Goal: Task Accomplishment & Management: Use online tool/utility

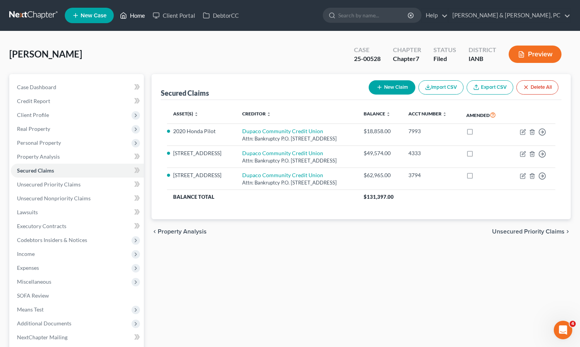
drag, startPoint x: 132, startPoint y: 11, endPoint x: 142, endPoint y: 35, distance: 25.9
click at [132, 11] on link "Home" at bounding box center [132, 15] width 33 height 14
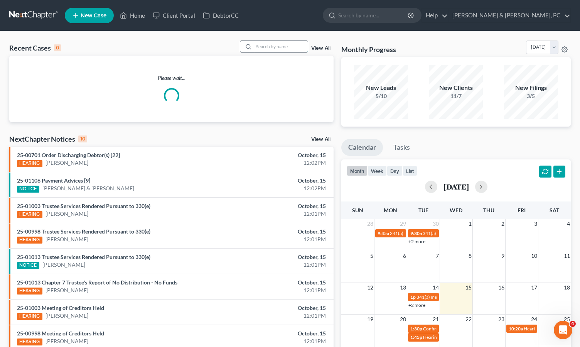
click at [285, 45] on input "search" at bounding box center [281, 46] width 54 height 11
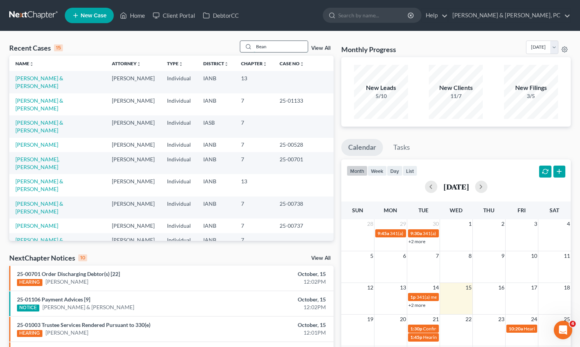
type input "Bean"
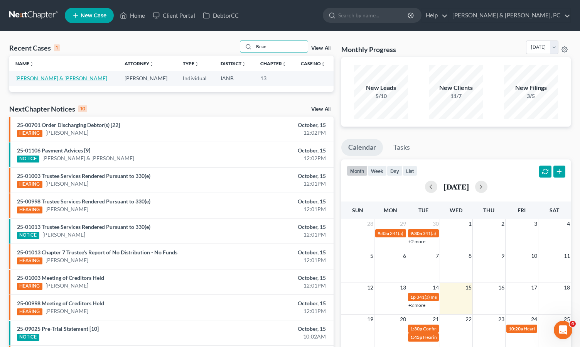
click at [31, 78] on link "Bean, Sean & Kali" at bounding box center [61, 78] width 92 height 7
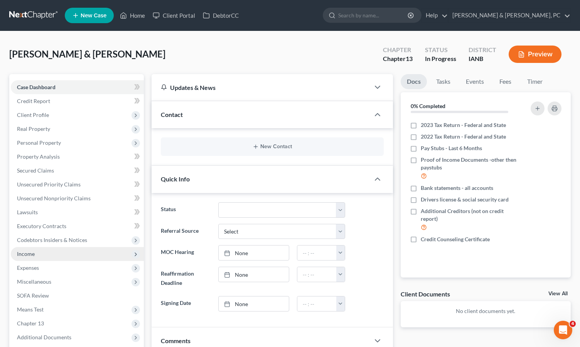
click at [35, 253] on span "Income" at bounding box center [77, 254] width 133 height 14
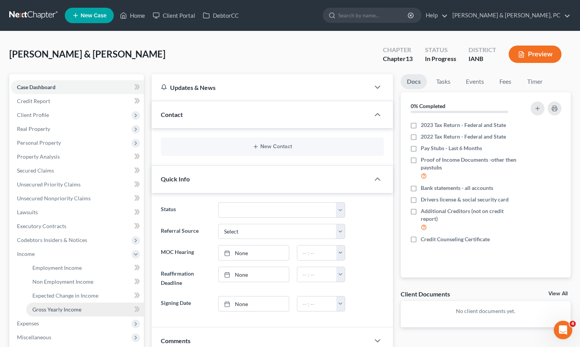
click at [64, 311] on span "Gross Yearly Income" at bounding box center [56, 309] width 49 height 7
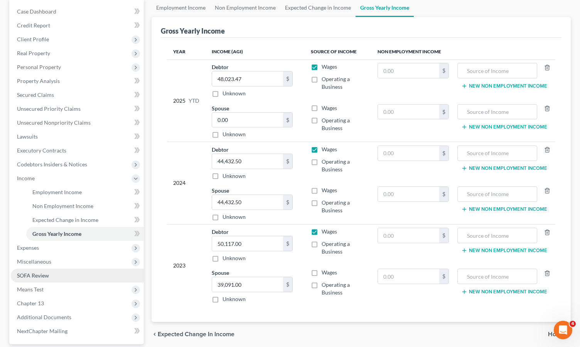
scroll to position [81, 0]
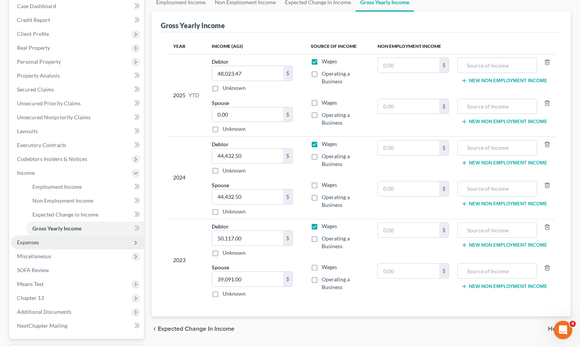
click at [27, 241] on span "Expenses" at bounding box center [28, 242] width 22 height 7
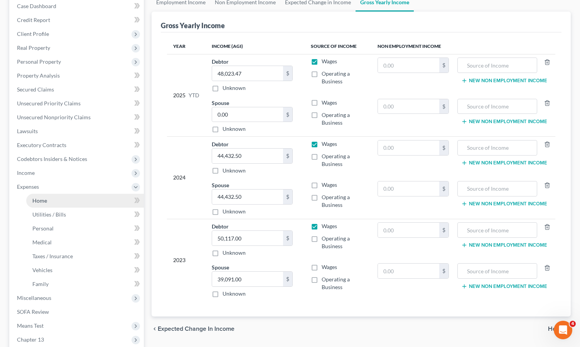
click at [41, 202] on span "Home" at bounding box center [39, 200] width 15 height 7
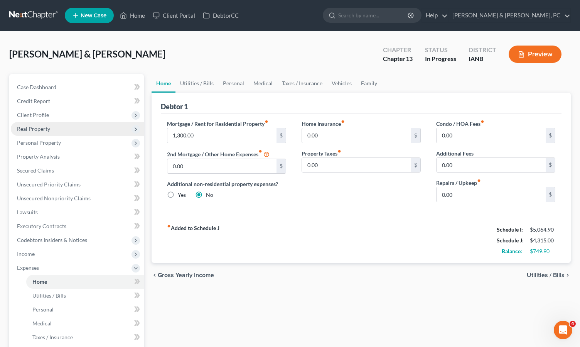
click at [46, 127] on span "Real Property" at bounding box center [33, 128] width 33 height 7
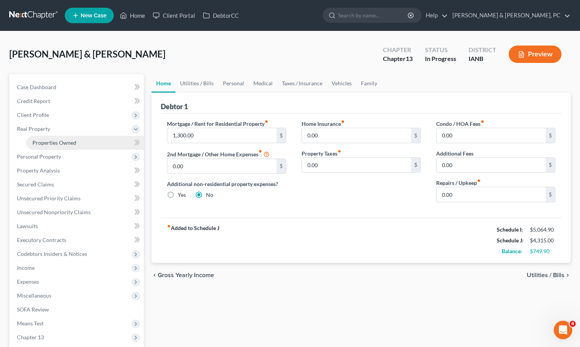
click at [47, 143] on span "Properties Owned" at bounding box center [54, 142] width 44 height 7
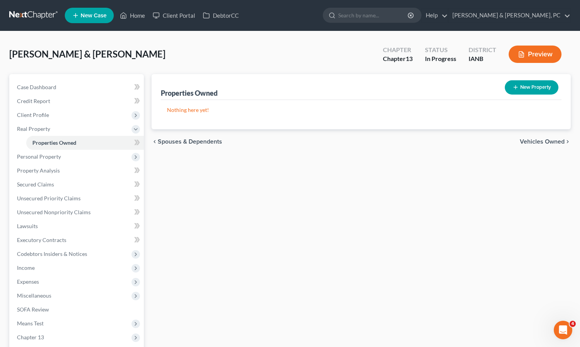
click at [419, 269] on div "Properties Owned New Property Nothing here yet! Property Market Value Liens Exe…" at bounding box center [361, 248] width 427 height 348
click at [38, 269] on span "Income" at bounding box center [77, 268] width 133 height 14
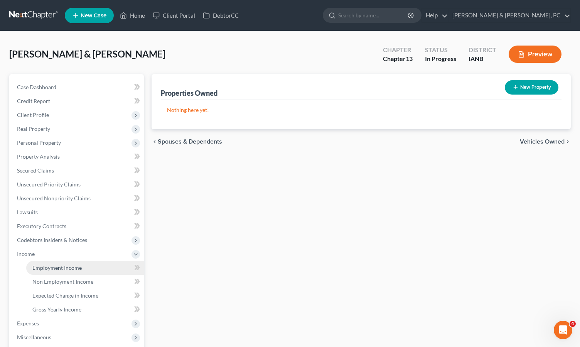
click at [54, 267] on span "Employment Income" at bounding box center [56, 267] width 49 height 7
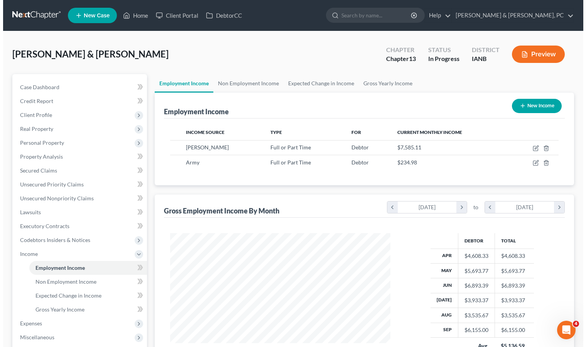
scroll to position [138, 236]
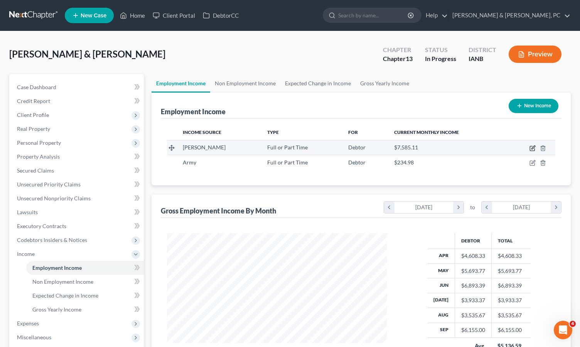
click at [534, 145] on icon "button" at bounding box center [533, 148] width 6 height 6
select select "0"
select select "16"
select select "3"
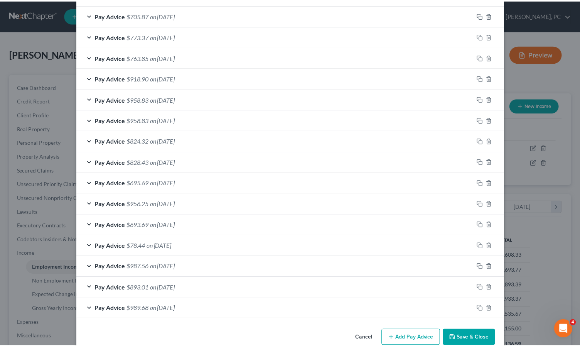
scroll to position [557, 0]
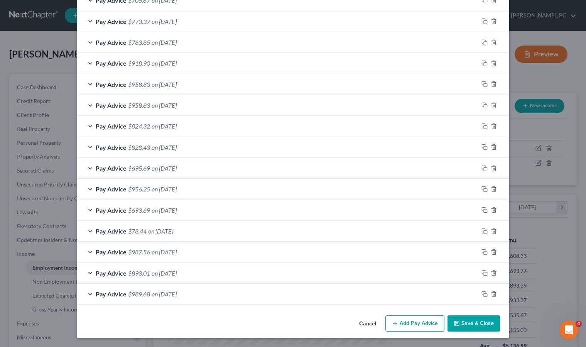
click at [482, 322] on button "Save & Close" at bounding box center [473, 323] width 52 height 16
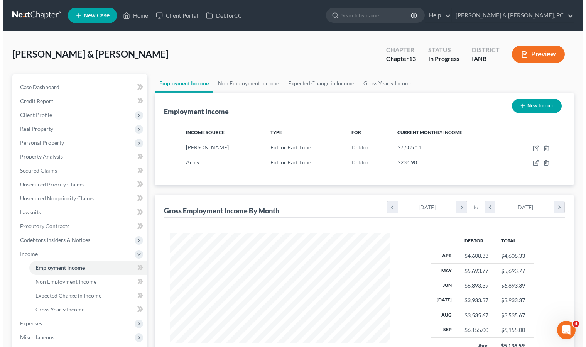
scroll to position [385580, 385483]
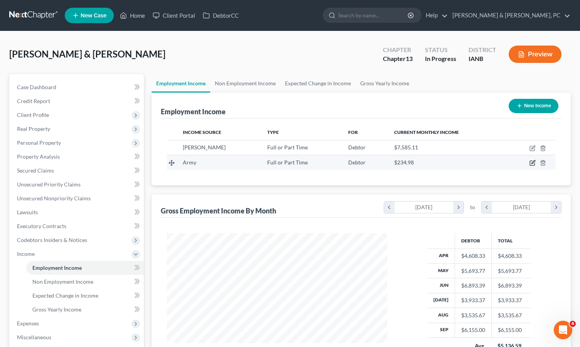
click at [533, 162] on icon "button" at bounding box center [533, 161] width 3 height 3
select select "0"
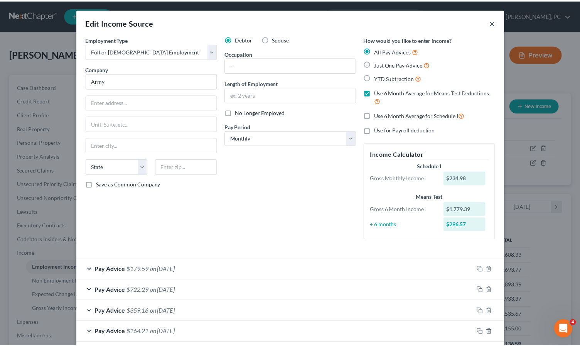
scroll to position [1, 0]
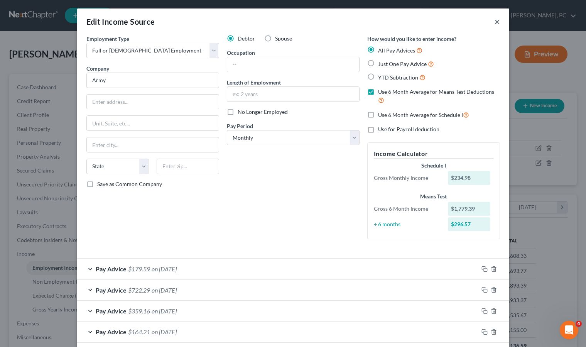
click at [494, 24] on button "×" at bounding box center [496, 21] width 5 height 9
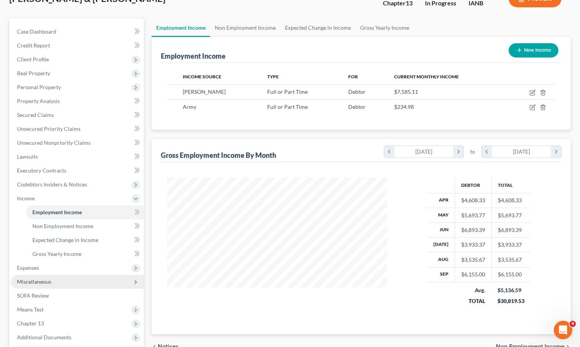
scroll to position [60, 0]
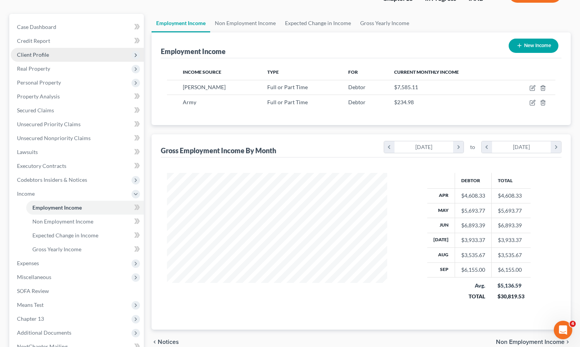
drag, startPoint x: 33, startPoint y: 51, endPoint x: 29, endPoint y: 58, distance: 7.9
click at [33, 51] on span "Client Profile" at bounding box center [33, 54] width 32 height 7
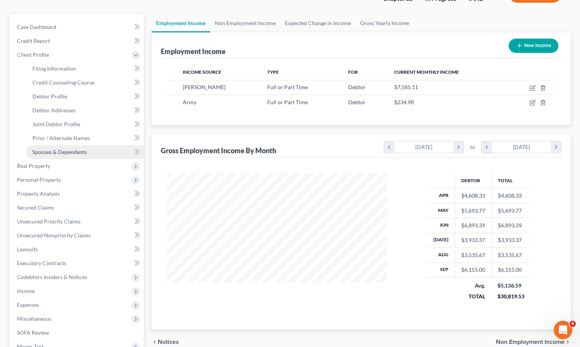
click at [53, 151] on span "Spouses & Dependents" at bounding box center [59, 152] width 54 height 7
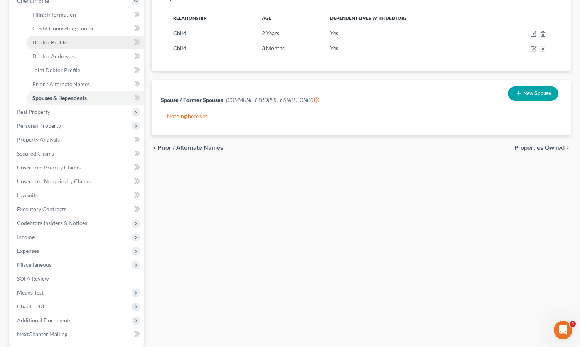
scroll to position [188, 0]
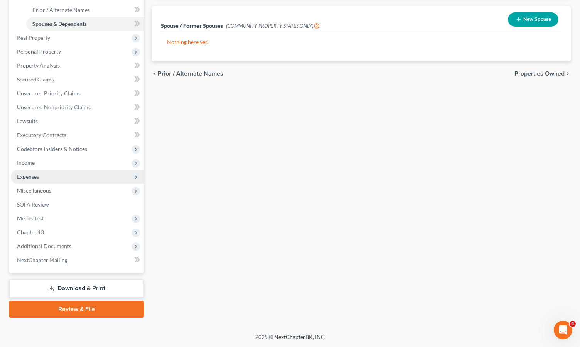
click at [27, 174] on span "Expenses" at bounding box center [28, 176] width 22 height 7
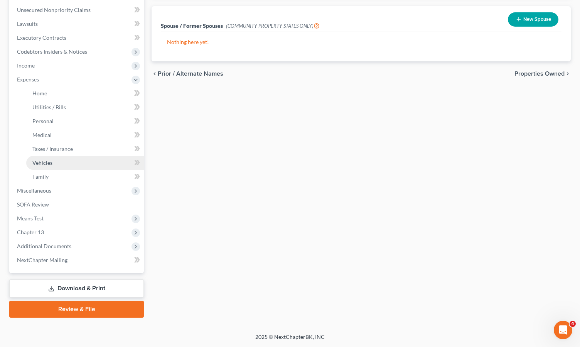
click at [40, 163] on span "Vehicles" at bounding box center [42, 162] width 20 height 7
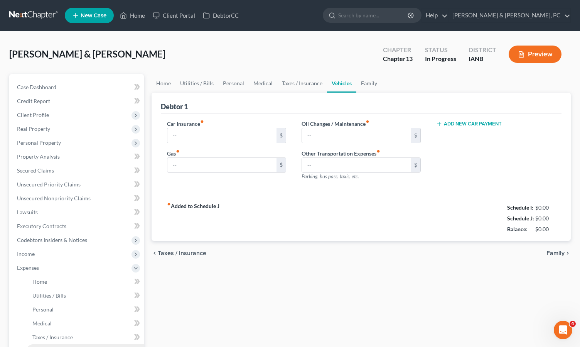
type input "250.00"
type input "150.00"
type input "100.00"
type input "0.00"
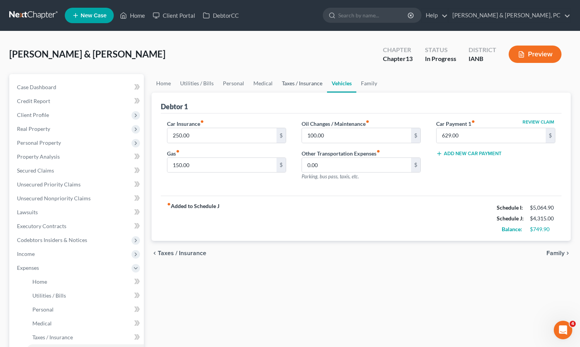
click at [297, 87] on link "Taxes / Insurance" at bounding box center [302, 83] width 50 height 19
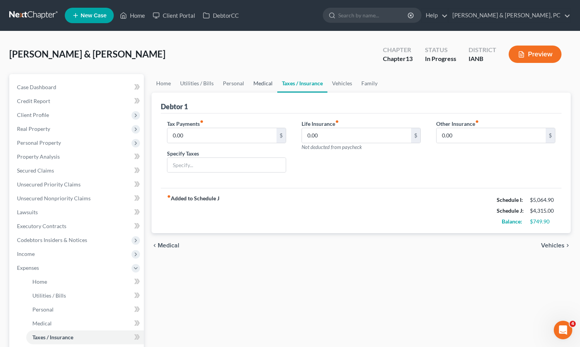
click at [260, 82] on link "Medical" at bounding box center [263, 83] width 29 height 19
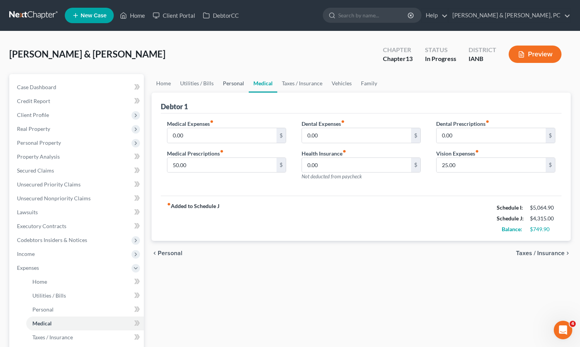
click at [228, 80] on link "Personal" at bounding box center [233, 83] width 30 height 19
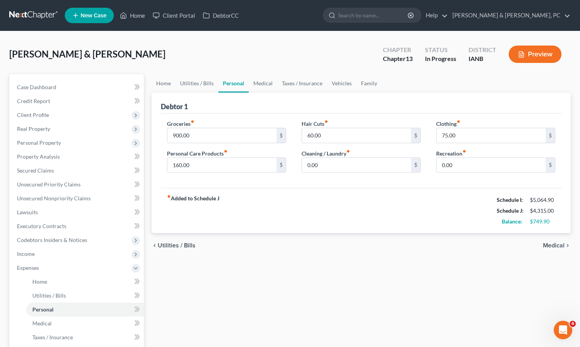
click at [465, 282] on div "Home Utilities / Bills Personal Medical Taxes / Insurance Vehicles Family Debto…" at bounding box center [361, 290] width 427 height 432
click at [258, 81] on link "Medical" at bounding box center [263, 83] width 29 height 19
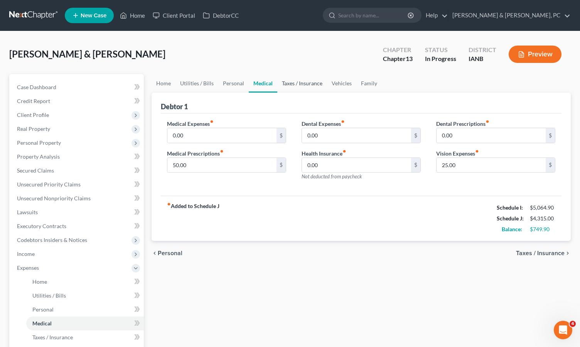
click at [301, 79] on link "Taxes / Insurance" at bounding box center [302, 83] width 50 height 19
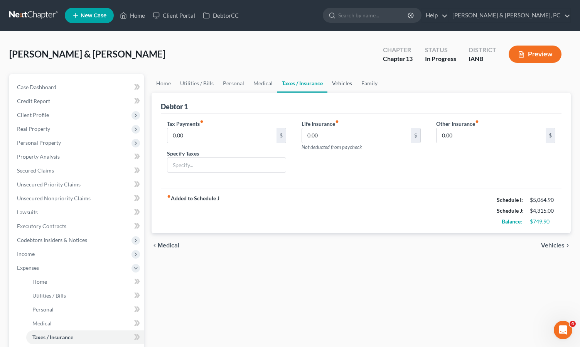
click at [348, 81] on link "Vehicles" at bounding box center [341, 83] width 29 height 19
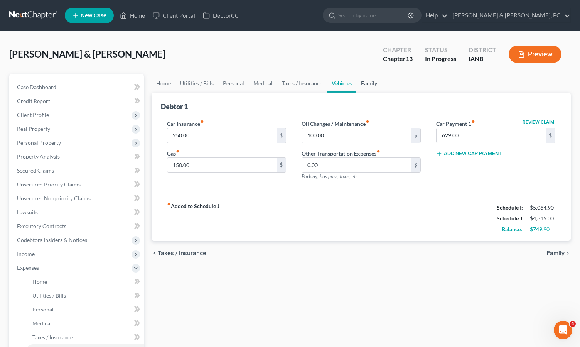
click at [370, 81] on link "Family" at bounding box center [368, 83] width 25 height 19
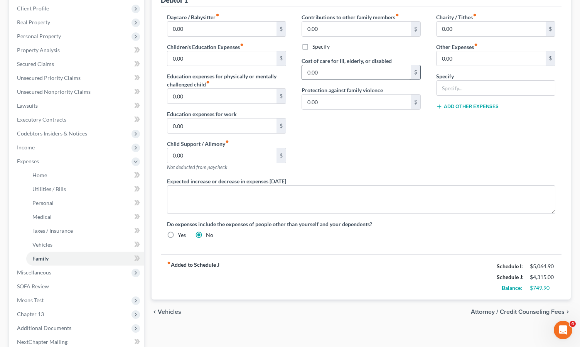
scroll to position [118, 0]
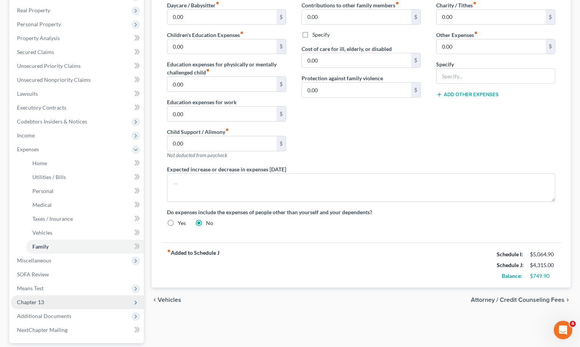
drag, startPoint x: 307, startPoint y: 343, endPoint x: 84, endPoint y: 305, distance: 226.5
click at [306, 342] on div "Home Utilities / Bills Personal Medical Taxes / Insurance Vehicles Family Debto…" at bounding box center [361, 172] width 427 height 432
click at [34, 298] on span "Chapter 13" at bounding box center [77, 302] width 133 height 14
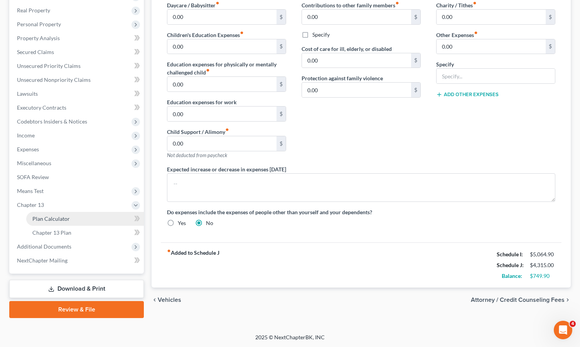
click at [61, 218] on span "Plan Calculator" at bounding box center [50, 218] width 37 height 7
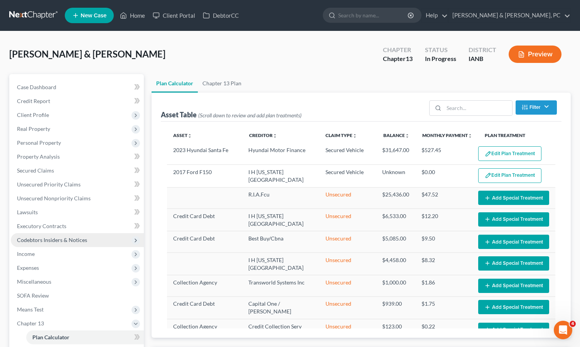
select select "59"
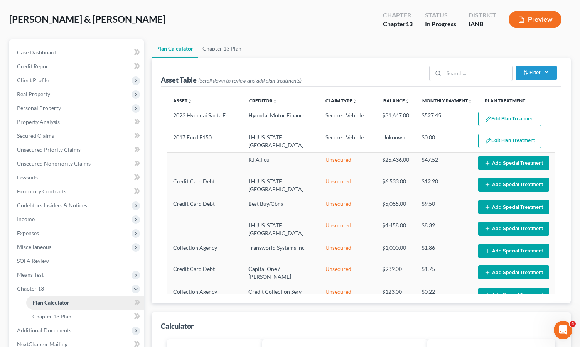
scroll to position [35, 0]
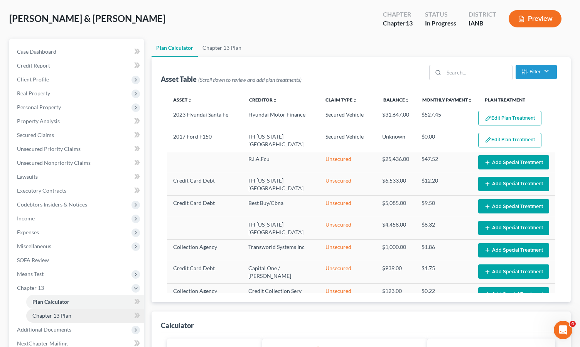
click at [54, 311] on link "Chapter 13 Plan" at bounding box center [85, 316] width 118 height 14
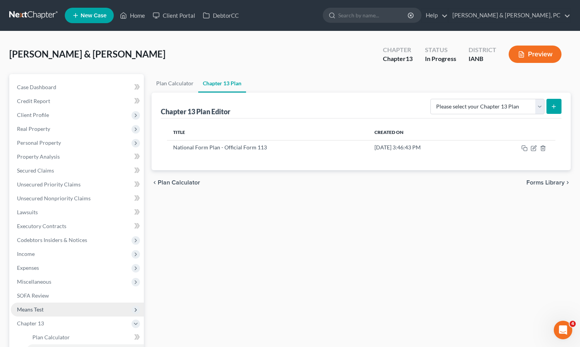
click at [37, 311] on span "Means Test" at bounding box center [30, 309] width 27 height 7
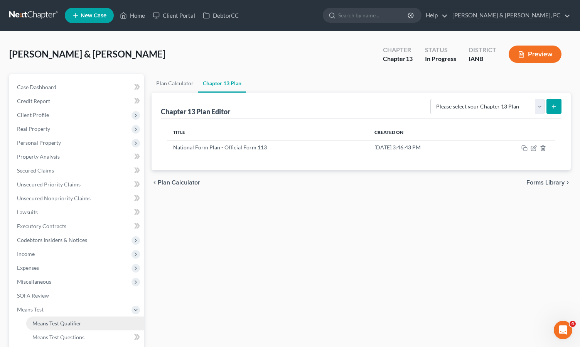
click at [44, 322] on span "Means Test Qualifier" at bounding box center [56, 323] width 49 height 7
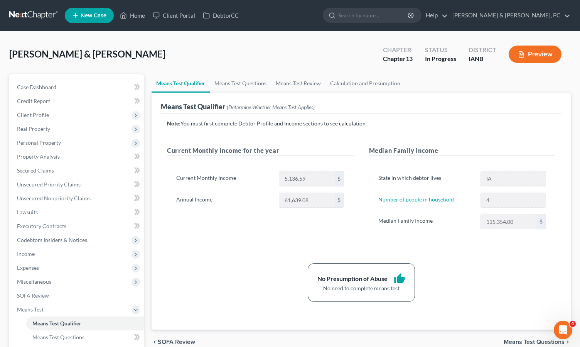
click at [245, 319] on div "Note: You must first complete Debtor Profile and Income sections to see calcula…" at bounding box center [361, 221] width 401 height 216
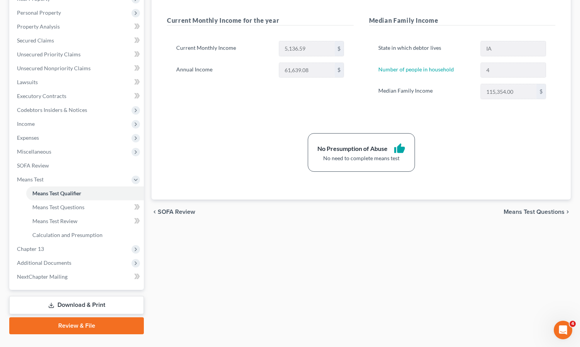
scroll to position [147, 0]
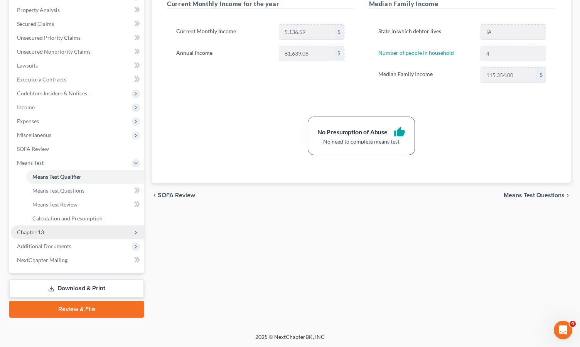
click at [49, 232] on span "Chapter 13" at bounding box center [77, 232] width 133 height 14
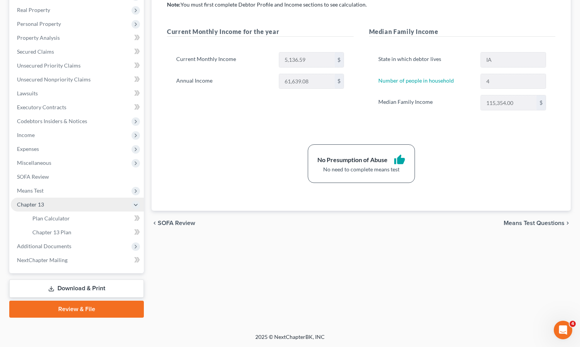
scroll to position [119, 0]
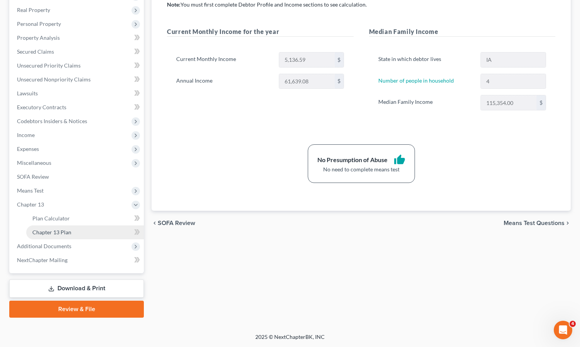
click at [67, 232] on span "Chapter 13 Plan" at bounding box center [51, 232] width 39 height 7
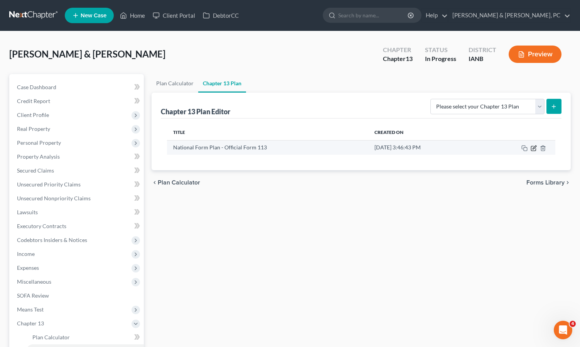
click at [534, 147] on icon "button" at bounding box center [534, 146] width 3 height 3
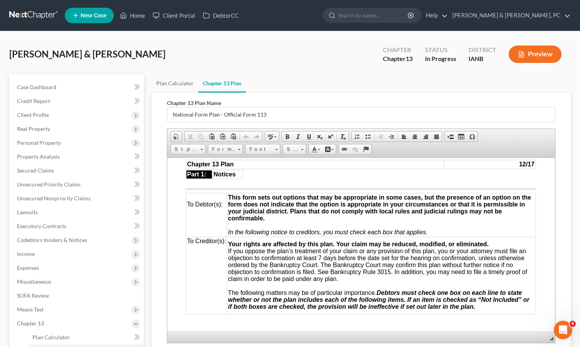
scroll to position [0, 0]
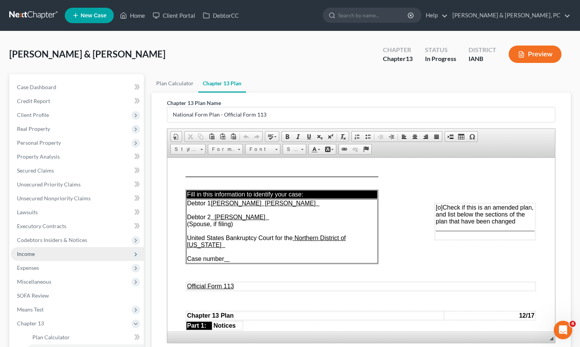
click at [23, 252] on span "Income" at bounding box center [26, 253] width 18 height 7
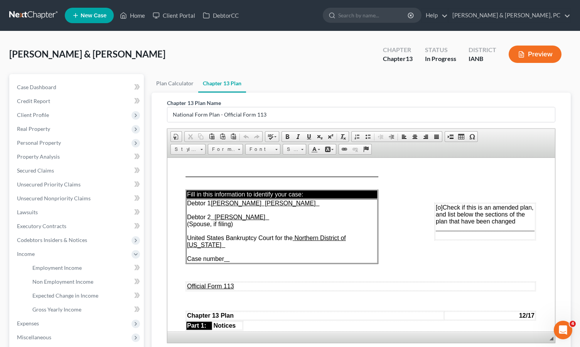
click at [345, 64] on div "Bean, Sean & Kali Upgraded Chapter Chapter 13 Status In Progress District IANB …" at bounding box center [290, 58] width 562 height 34
click at [29, 320] on span "Expenses" at bounding box center [28, 323] width 22 height 7
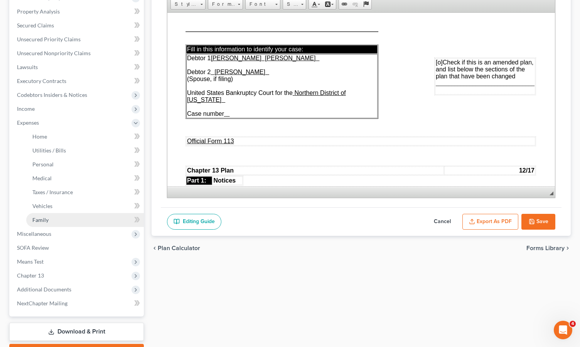
scroll to position [146, 0]
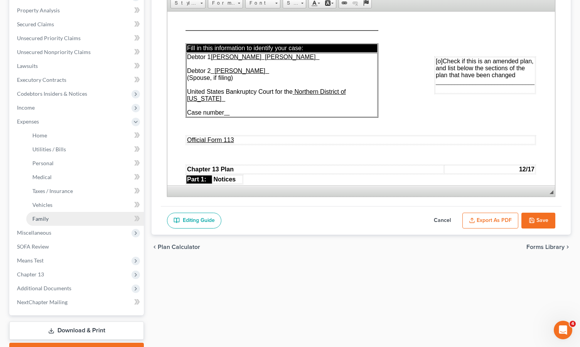
click at [39, 220] on span "Family" at bounding box center [40, 218] width 16 height 7
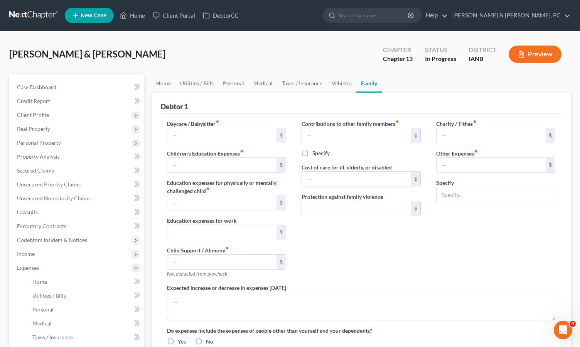
type input "0.00"
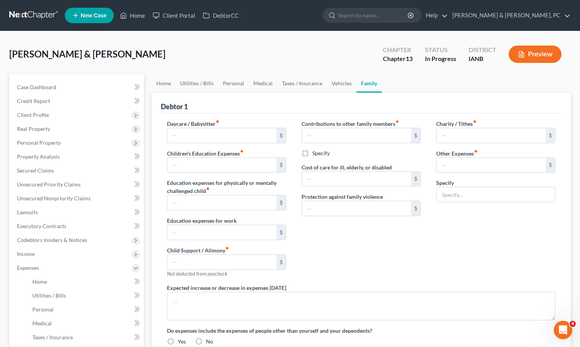
type input "0.00"
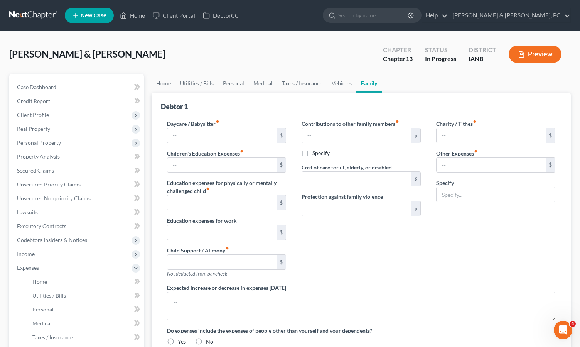
radio input "true"
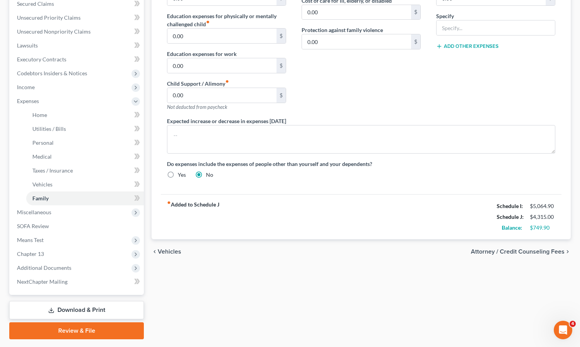
scroll to position [188, 0]
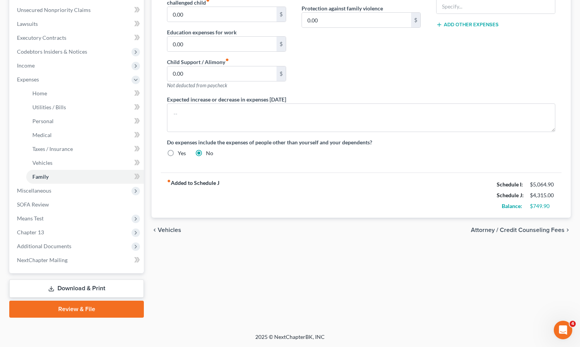
drag, startPoint x: 434, startPoint y: 311, endPoint x: 78, endPoint y: 297, distance: 357.0
click at [434, 311] on div "Home Utilities / Bills Personal Medical Taxes / Insurance Vehicles Family Debto…" at bounding box center [361, 102] width 427 height 432
click at [40, 228] on span "Chapter 13" at bounding box center [77, 232] width 133 height 14
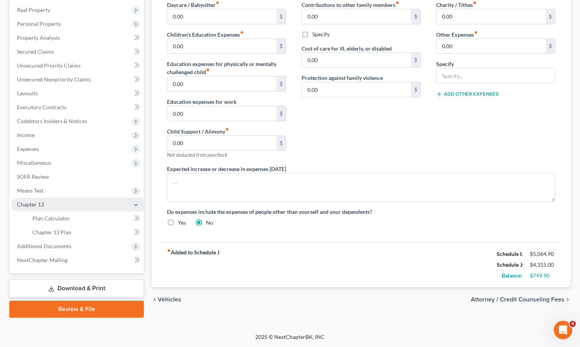
scroll to position [119, 0]
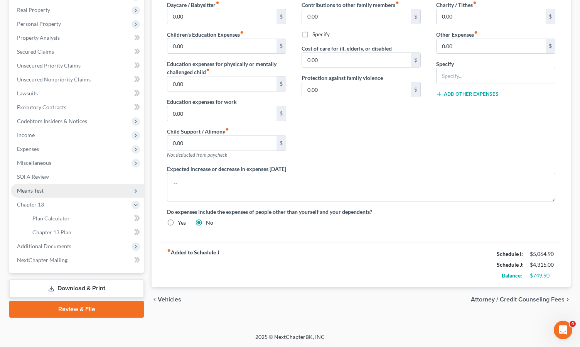
click at [35, 191] on span "Means Test" at bounding box center [30, 190] width 27 height 7
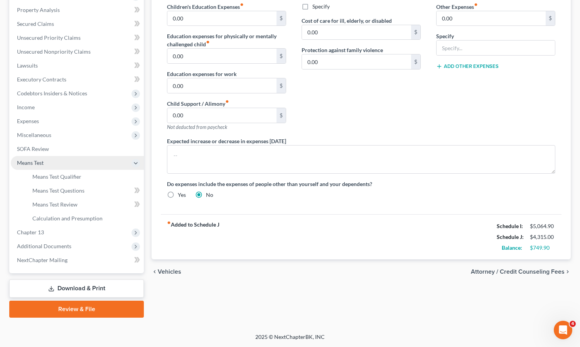
scroll to position [147, 0]
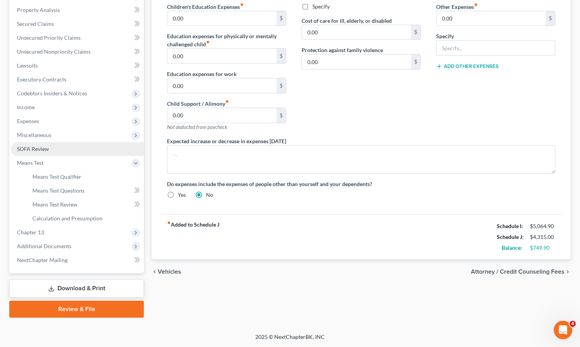
click at [27, 146] on span "SOFA Review" at bounding box center [33, 148] width 32 height 7
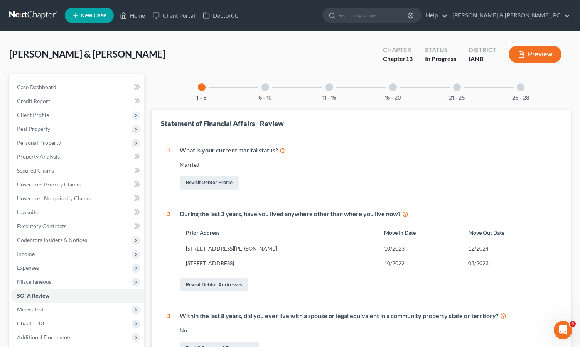
click at [408, 169] on div "What is your current marital status? Married Revisit Debtor Profile" at bounding box center [362, 168] width 385 height 45
click at [139, 19] on link "Home" at bounding box center [132, 15] width 33 height 14
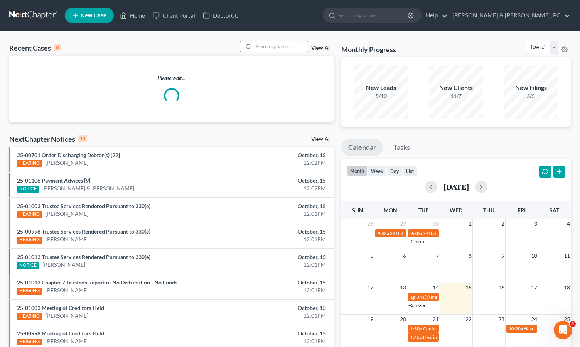
click at [261, 44] on input "search" at bounding box center [281, 46] width 54 height 11
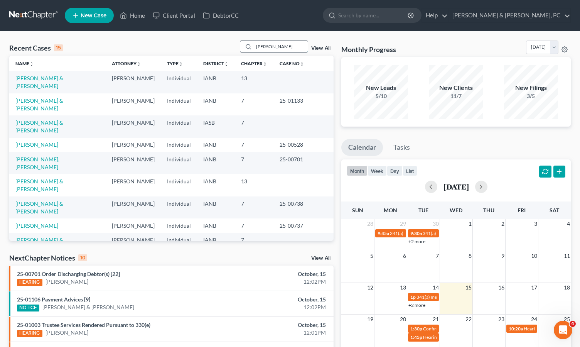
type input "Neufeld"
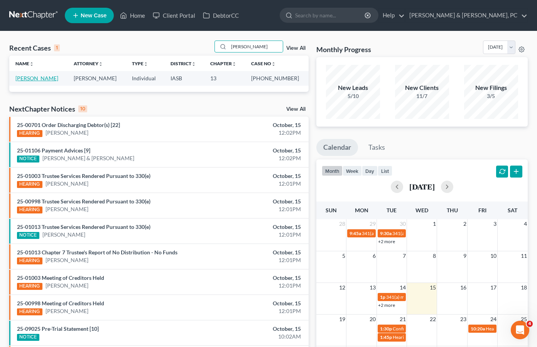
click at [37, 80] on link "Neufeld, Tamara" at bounding box center [36, 78] width 43 height 7
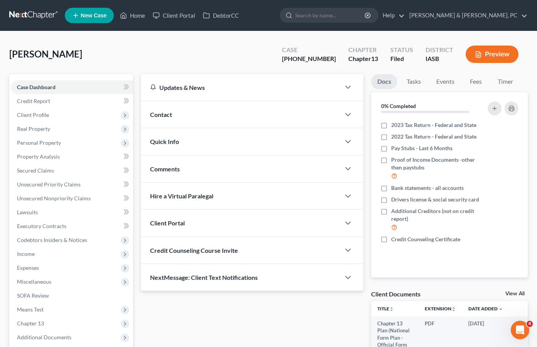
click at [201, 56] on div "Neufeld, Tamara Upgraded Case 25-01162-13 Chapter Chapter 13 Status Filed Distr…" at bounding box center [268, 58] width 518 height 34
click at [34, 267] on span "Expenses" at bounding box center [28, 267] width 22 height 7
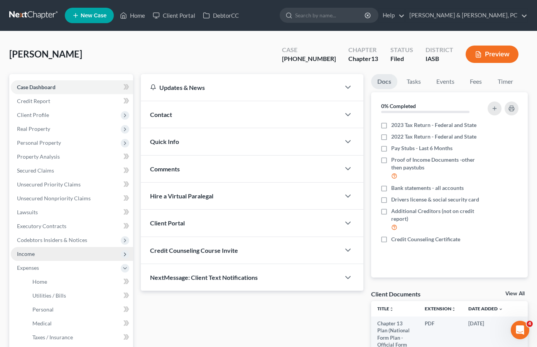
click at [33, 250] on span "Income" at bounding box center [72, 254] width 122 height 14
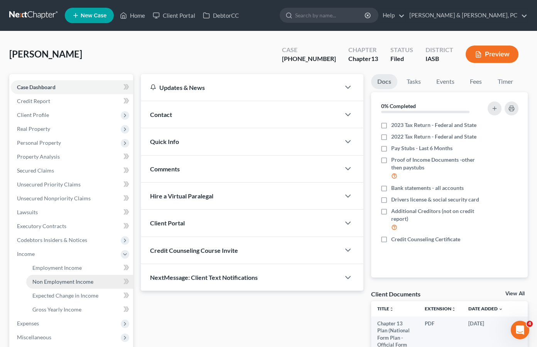
scroll to position [2, 0]
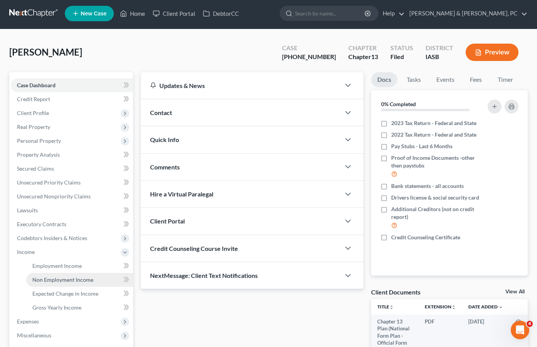
click at [47, 281] on span "Non Employment Income" at bounding box center [62, 279] width 61 height 7
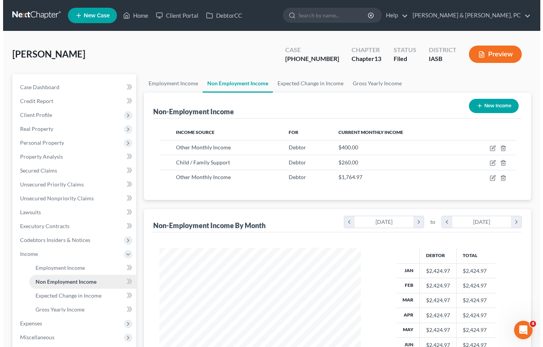
scroll to position [138, 217]
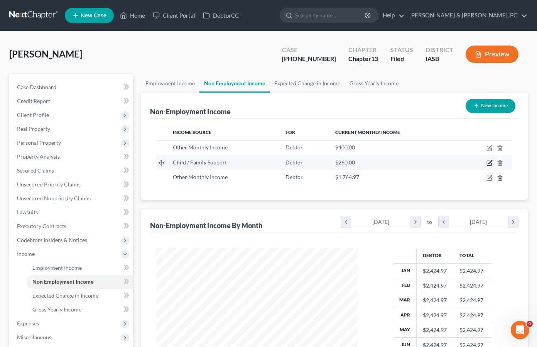
click at [488, 161] on icon "button" at bounding box center [489, 163] width 6 height 6
select select "7"
select select "2"
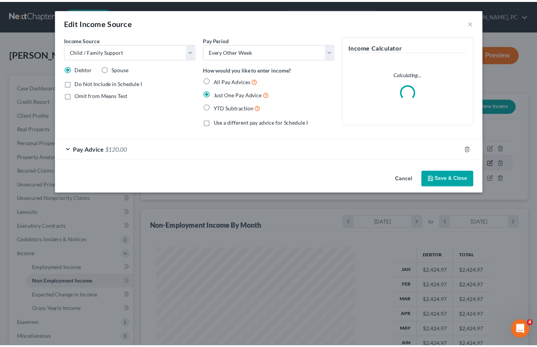
scroll to position [138, 219]
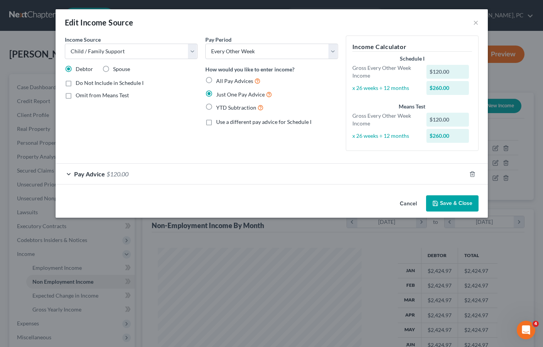
click at [478, 23] on div "Edit Income Source ×" at bounding box center [272, 22] width 432 height 26
click at [475, 23] on button "×" at bounding box center [475, 22] width 5 height 9
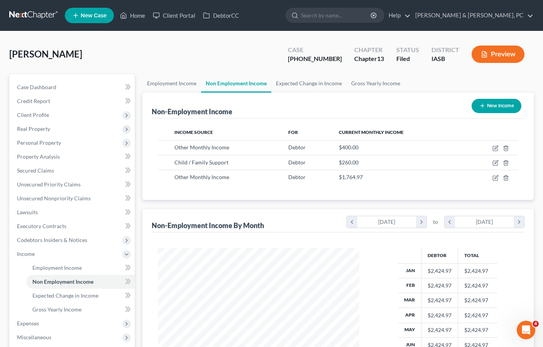
scroll to position [385580, 385502]
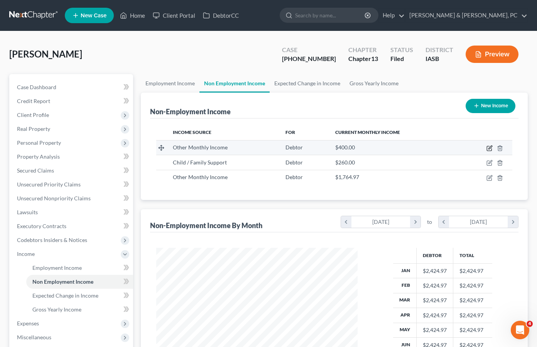
click at [489, 146] on icon "button" at bounding box center [489, 148] width 5 height 5
select select "13"
select select "0"
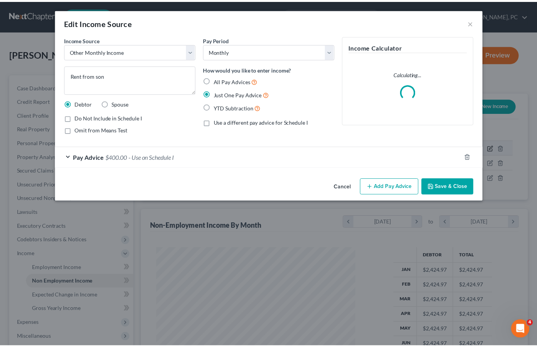
scroll to position [138, 219]
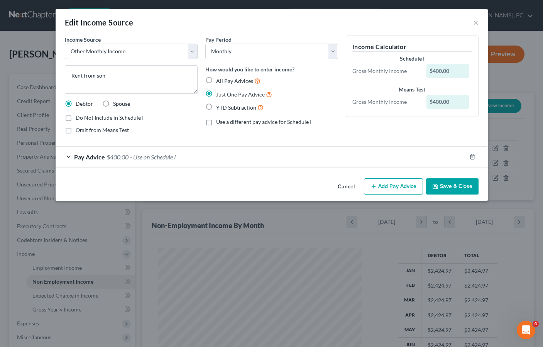
click at [121, 158] on span "$400.00" at bounding box center [117, 156] width 22 height 7
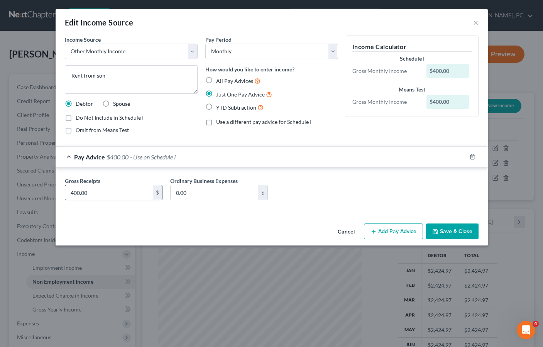
click at [117, 194] on input "400.00" at bounding box center [109, 192] width 88 height 15
type input "470.00"
drag, startPoint x: 457, startPoint y: 229, endPoint x: 123, endPoint y: 243, distance: 333.9
click at [456, 229] on button "Save & Close" at bounding box center [452, 231] width 52 height 16
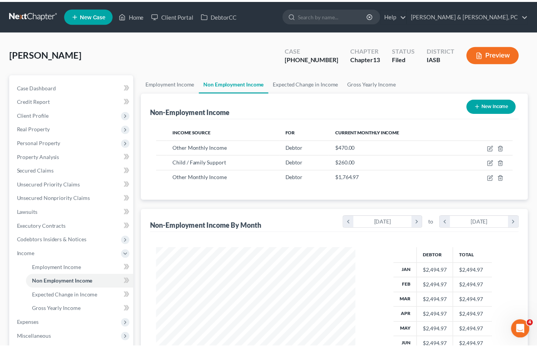
scroll to position [385580, 385502]
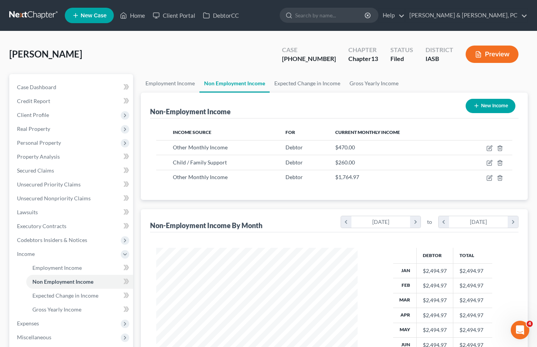
click at [257, 50] on div "Neufeld, Tamara Upgraded Case 25-01162-13 Chapter Chapter 13 Status Filed Distr…" at bounding box center [268, 58] width 518 height 34
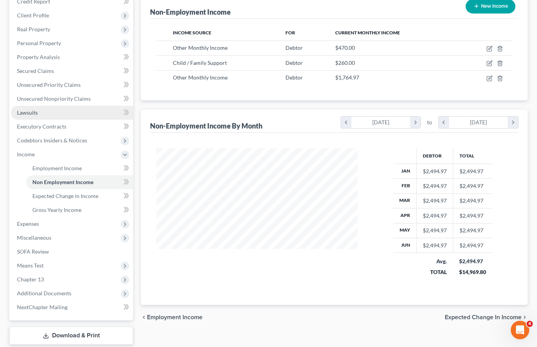
scroll to position [147, 0]
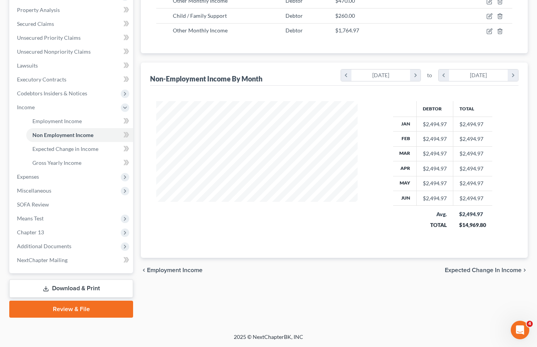
click at [81, 285] on link "Download & Print" at bounding box center [71, 288] width 124 height 18
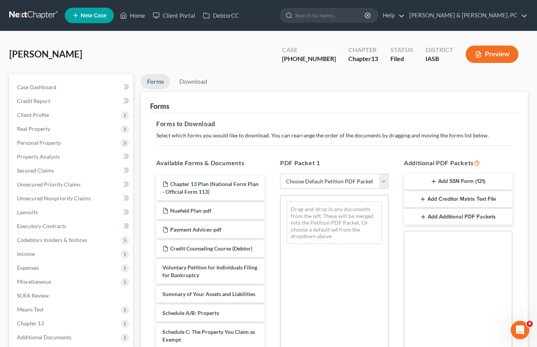
click at [301, 178] on select "Choose Default Petition PDF Packet Complete Bankruptcy Petition (all forms and …" at bounding box center [334, 181] width 108 height 15
select select "2"
click at [280, 174] on select "Choose Default Petition PDF Packet Complete Bankruptcy Petition (all forms and …" at bounding box center [334, 181] width 108 height 15
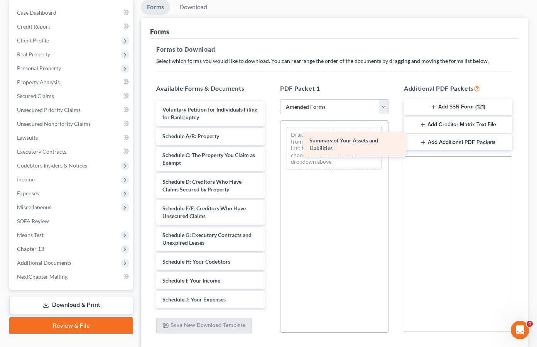
drag, startPoint x: 182, startPoint y: 137, endPoint x: 329, endPoint y: 142, distance: 147.0
click at [271, 142] on div "Summary of Your Assets and Liabilities Voluntary Petition for Individuals Filin…" at bounding box center [210, 286] width 121 height 370
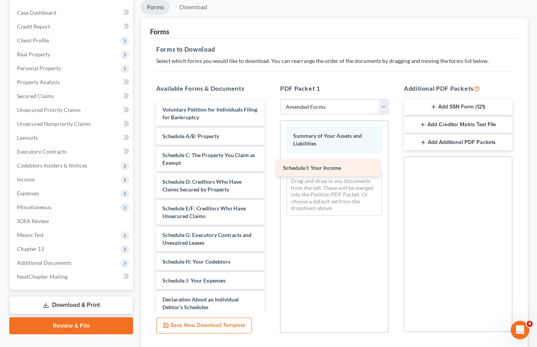
drag, startPoint x: 201, startPoint y: 278, endPoint x: 322, endPoint y: 165, distance: 165.4
click at [271, 165] on div "Schedule I: Your Income Voluntary Petition for Individuals Filing for Bankruptc…" at bounding box center [210, 276] width 121 height 351
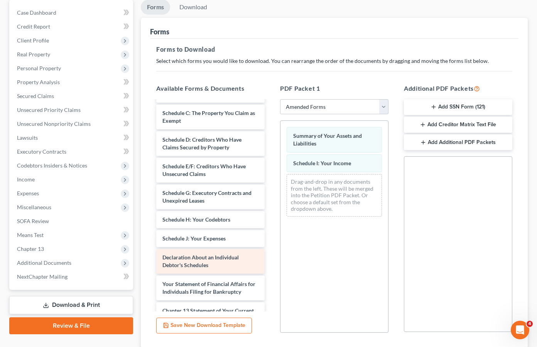
scroll to position [42, 0]
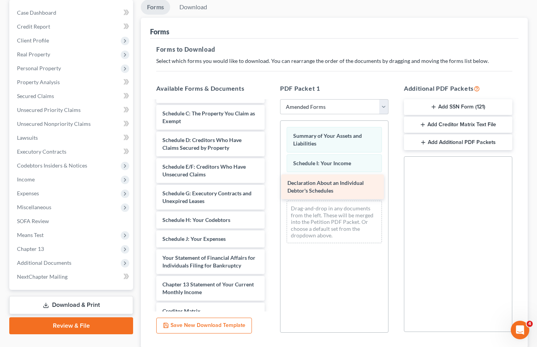
drag, startPoint x: 181, startPoint y: 259, endPoint x: 306, endPoint y: 183, distance: 146.1
click at [271, 183] on div "Declaration About an Individual Debtor's Schedules Voluntary Petition for Indiv…" at bounding box center [210, 221] width 121 height 324
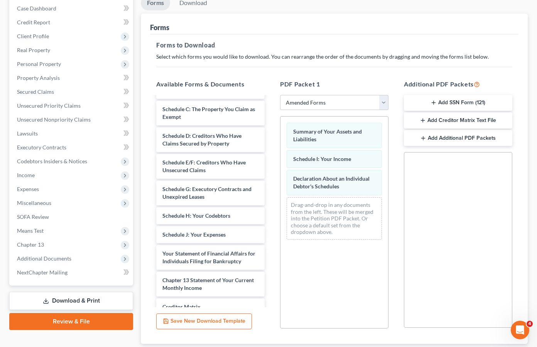
scroll to position [130, 0]
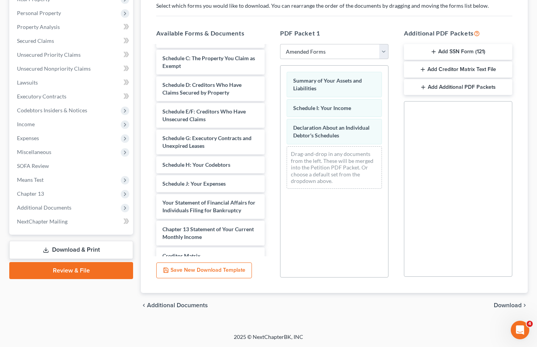
click at [508, 303] on span "Download" at bounding box center [508, 305] width 28 height 6
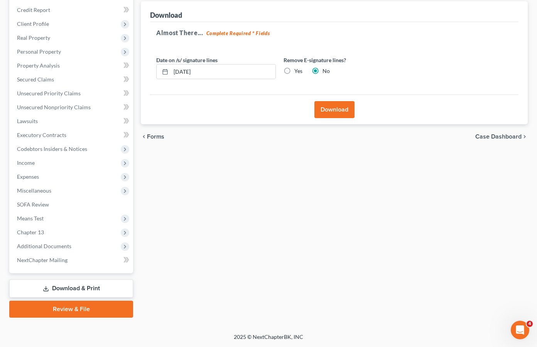
scroll to position [91, 0]
click at [294, 69] on label "Yes" at bounding box center [298, 71] width 8 height 8
click at [297, 69] on input "Yes" at bounding box center [299, 69] width 5 height 5
radio input "true"
radio input "false"
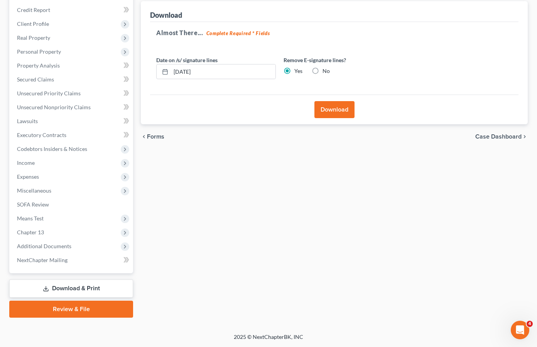
click at [325, 111] on button "Download" at bounding box center [334, 109] width 40 height 17
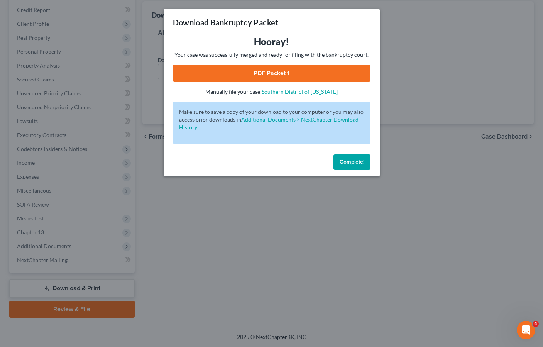
click at [257, 69] on link "PDF Packet 1" at bounding box center [271, 73] width 197 height 17
click at [346, 159] on span "Complete!" at bounding box center [351, 162] width 25 height 7
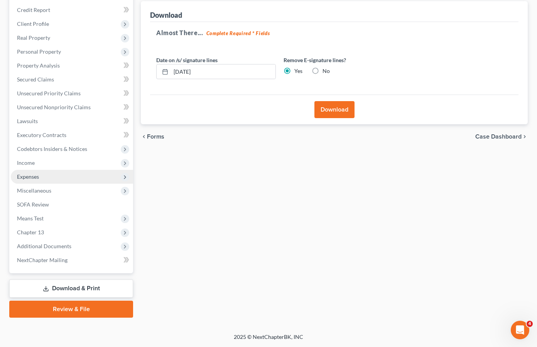
click at [29, 176] on span "Expenses" at bounding box center [28, 176] width 22 height 7
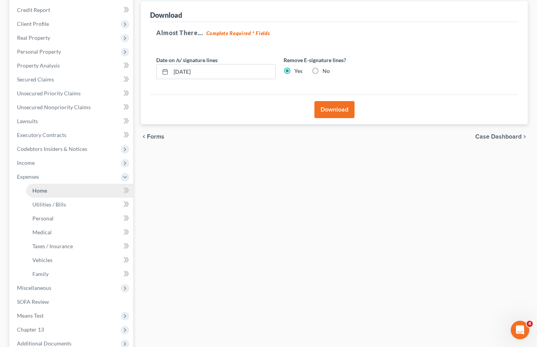
click at [33, 186] on link "Home" at bounding box center [79, 191] width 107 height 14
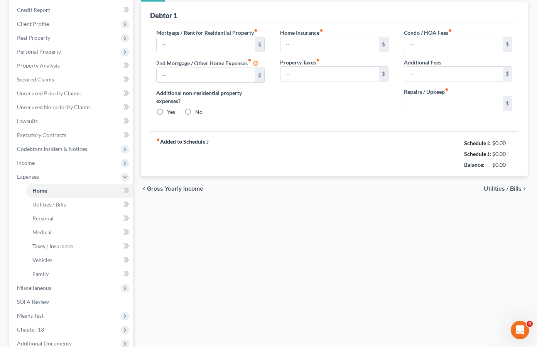
type input "700.30"
type input "0.00"
radio input "true"
type input "0.00"
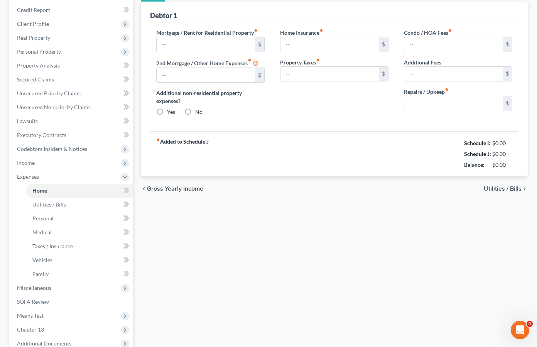
type input "0.00"
type input "45.00"
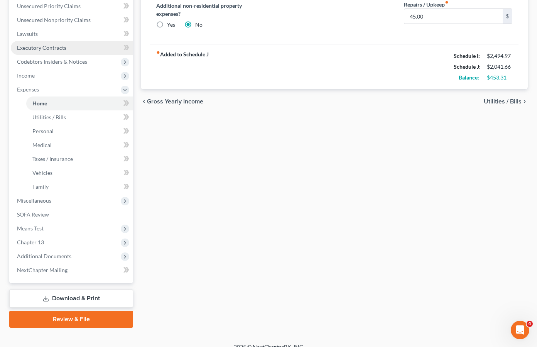
scroll to position [188, 0]
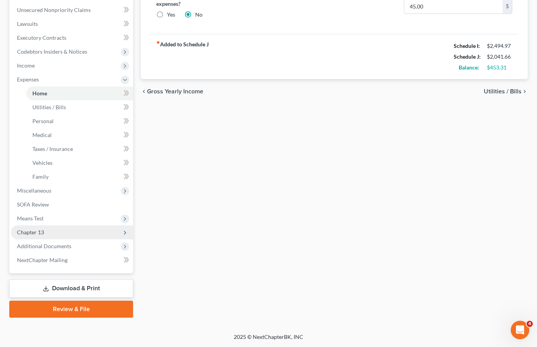
click at [89, 233] on span "Chapter 13" at bounding box center [72, 232] width 122 height 14
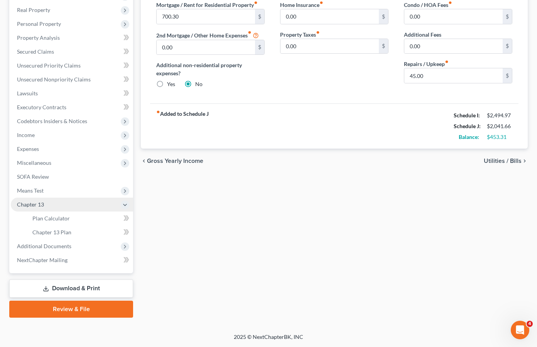
scroll to position [119, 0]
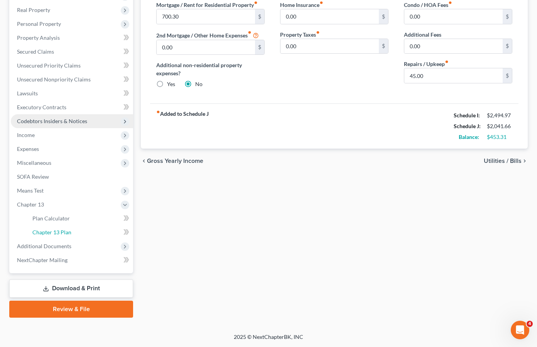
drag, startPoint x: 92, startPoint y: 233, endPoint x: 95, endPoint y: 236, distance: 4.4
click at [92, 233] on link "Chapter 13 Plan" at bounding box center [79, 232] width 107 height 14
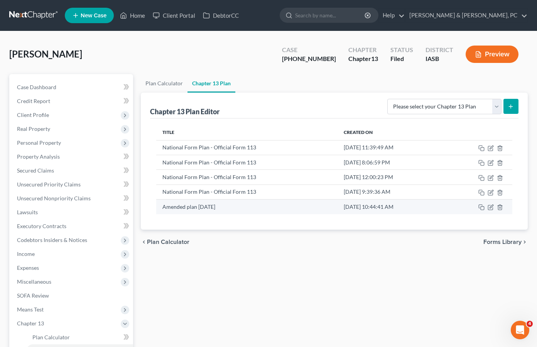
scroll to position [0, 0]
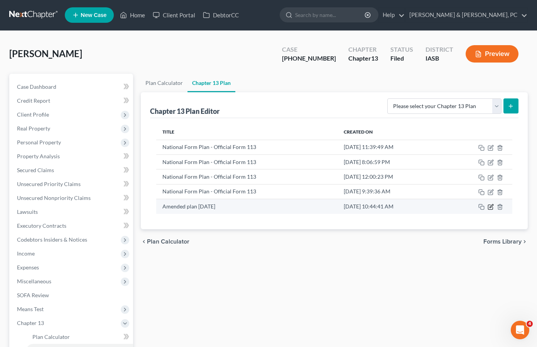
click at [490, 206] on icon "button" at bounding box center [491, 207] width 6 height 6
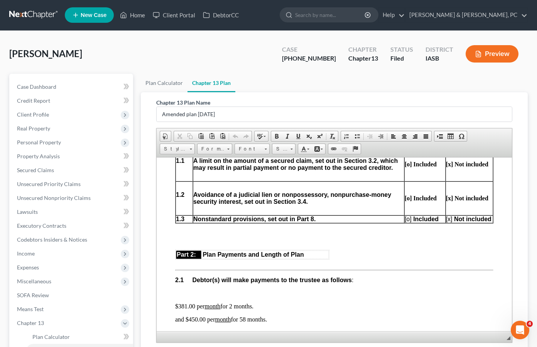
scroll to position [359, 0]
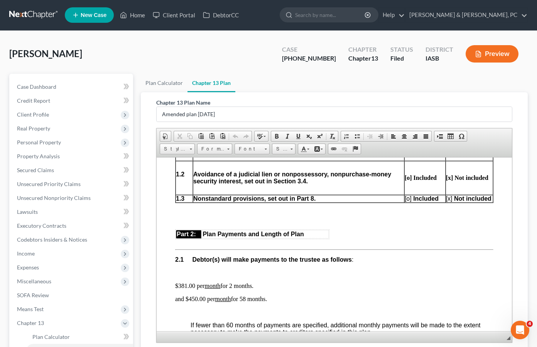
drag, startPoint x: 244, startPoint y: 61, endPoint x: 150, endPoint y: 165, distance: 140.4
click at [244, 61] on div "Neufeld, Tamara Upgraded Case 25-01162-13 Chapter Chapter 13 Status Filed Distr…" at bounding box center [268, 57] width 518 height 34
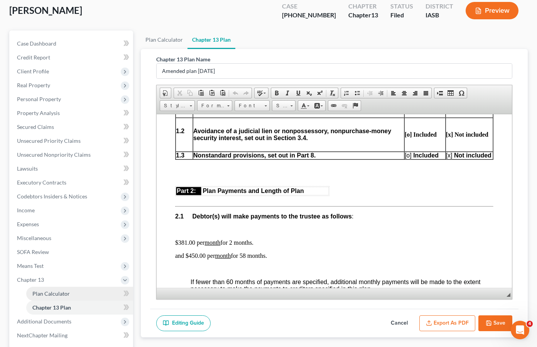
scroll to position [119, 0]
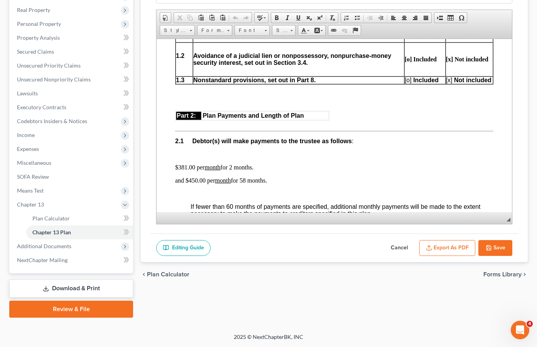
click at [449, 246] on button "Export as PDF" at bounding box center [447, 248] width 56 height 16
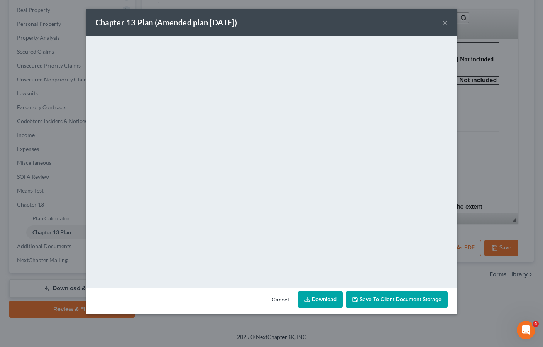
click at [322, 297] on link "Download" at bounding box center [320, 299] width 45 height 16
click at [444, 22] on button "×" at bounding box center [444, 22] width 5 height 9
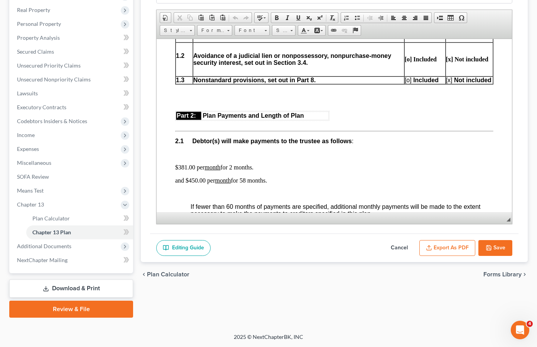
click at [404, 246] on button "Cancel" at bounding box center [399, 248] width 34 height 16
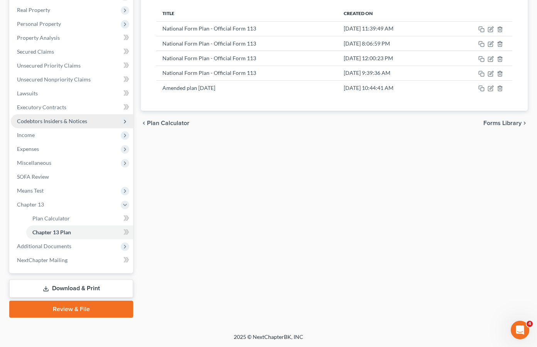
scroll to position [0, 0]
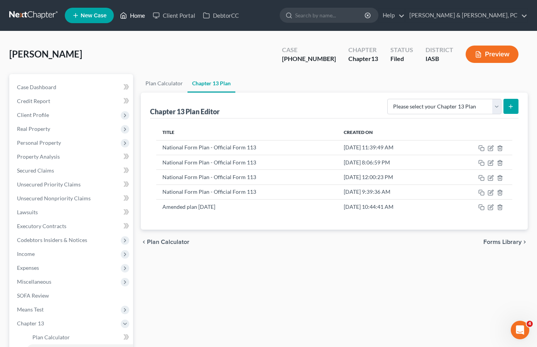
click at [132, 14] on link "Home" at bounding box center [132, 15] width 33 height 14
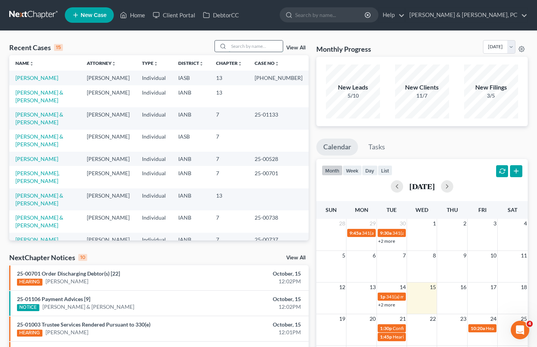
drag, startPoint x: 244, startPoint y: 49, endPoint x: 250, endPoint y: 47, distance: 6.1
click at [244, 49] on input "search" at bounding box center [256, 46] width 54 height 11
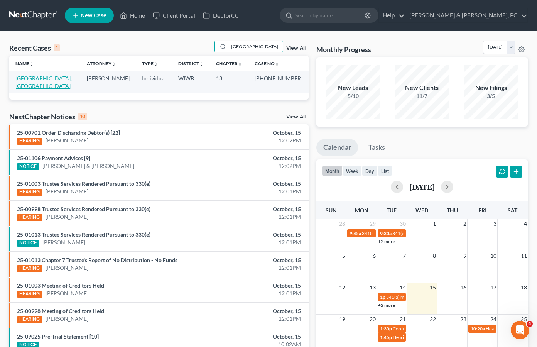
type input "Kaune"
click at [38, 80] on link "Kaune, Aslynd" at bounding box center [43, 82] width 56 height 14
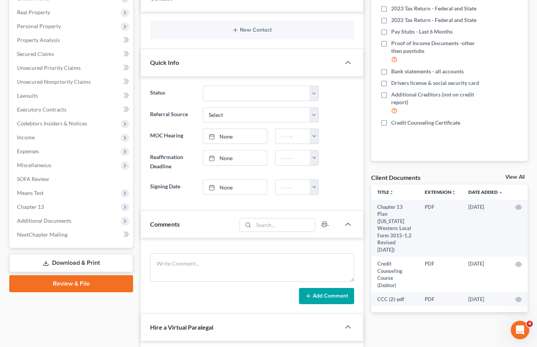
scroll to position [117, 0]
drag, startPoint x: 37, startPoint y: 207, endPoint x: 29, endPoint y: 209, distance: 7.9
click at [37, 207] on span "Chapter 13" at bounding box center [30, 206] width 27 height 7
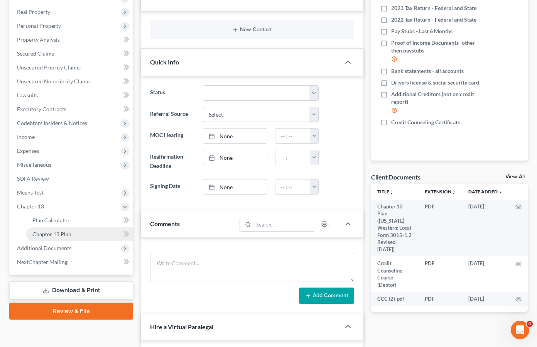
click at [49, 233] on span "Chapter 13 Plan" at bounding box center [51, 234] width 39 height 7
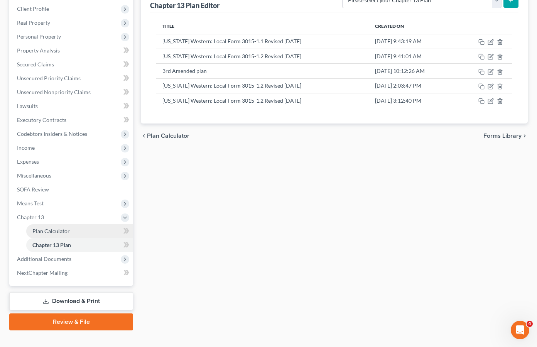
scroll to position [107, 0]
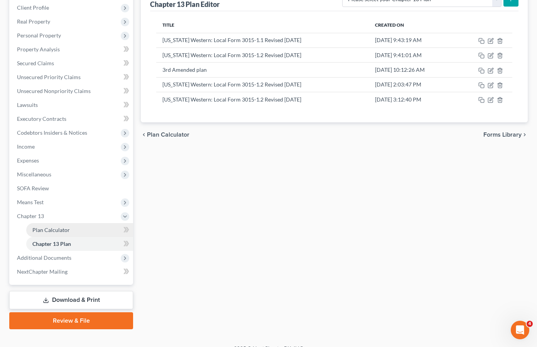
click at [53, 231] on span "Plan Calculator" at bounding box center [50, 229] width 37 height 7
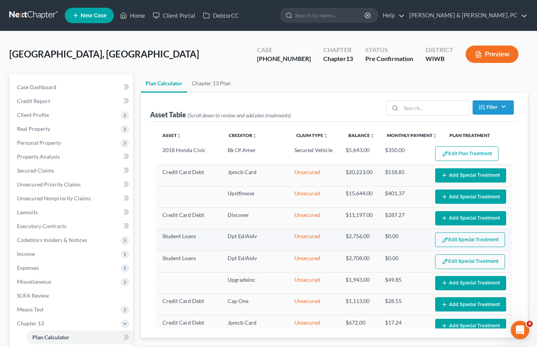
scroll to position [14, 0]
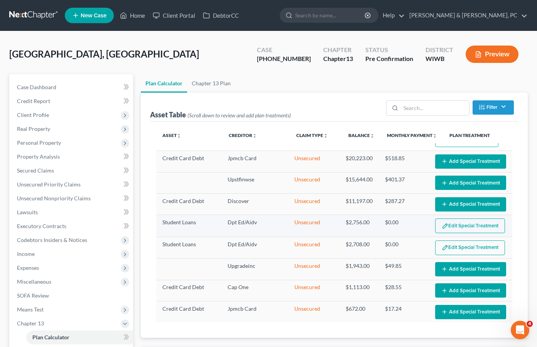
select select "59"
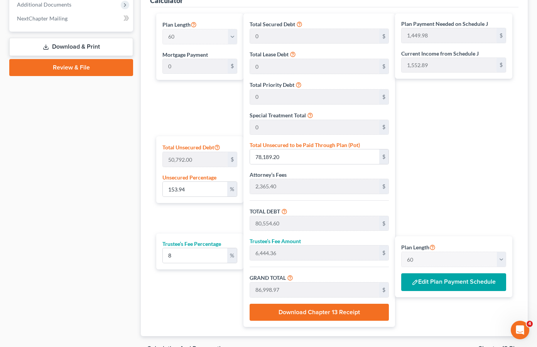
scroll to position [365, 0]
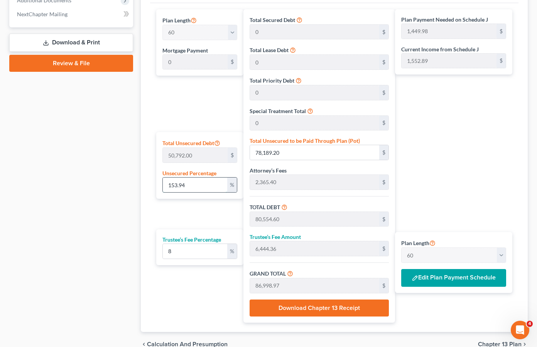
click at [194, 181] on input "153.94" at bounding box center [195, 184] width 64 height 15
drag, startPoint x: 205, startPoint y: 185, endPoint x: 120, endPoint y: 181, distance: 84.9
click at [120, 181] on div "Petition Navigation Case Dashboard Payments Invoices Payments Payments Credit R…" at bounding box center [268, 33] width 526 height 647
type input "1"
type input "507.92"
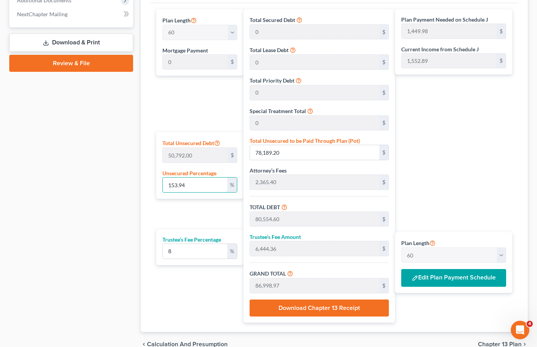
type input "2,873.32"
type input "229.86"
type input "3,103.18"
type input "51.71"
type input "10"
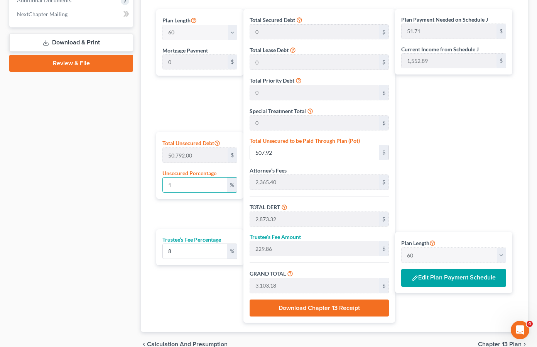
type input "5,079.20"
type input "7,444.60"
type input "595.56"
type input "8,040.16"
type input "134.00"
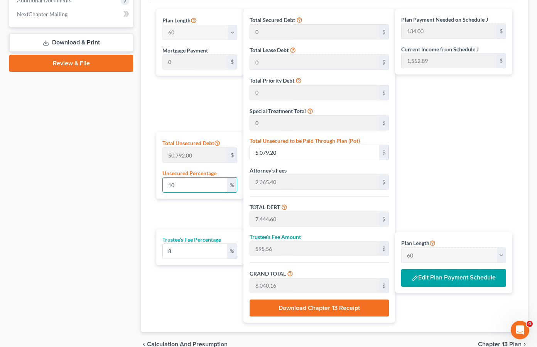
type input "100"
type input "50,792.00"
type input "53,157.40"
type input "4,252.59"
type input "57,409.99"
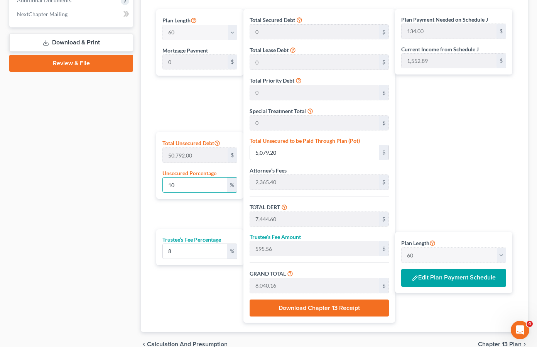
type input "956.83"
type input "100"
click at [459, 161] on div "Plan Payment Needed on Schedule J 956.83 $ Current Income from Schedule J 1,552…" at bounding box center [455, 165] width 121 height 313
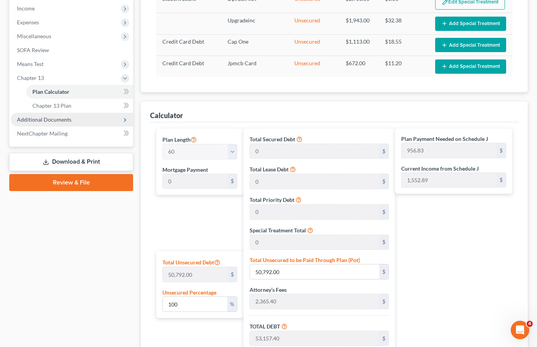
scroll to position [244, 0]
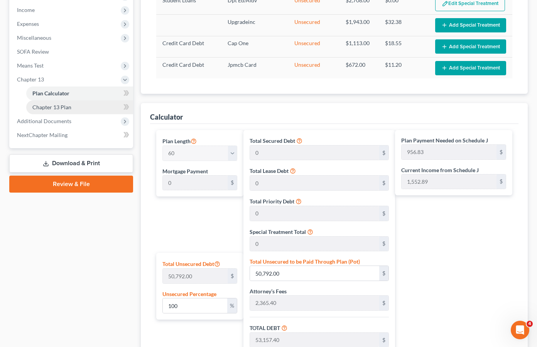
click at [61, 108] on span "Chapter 13 Plan" at bounding box center [51, 107] width 39 height 7
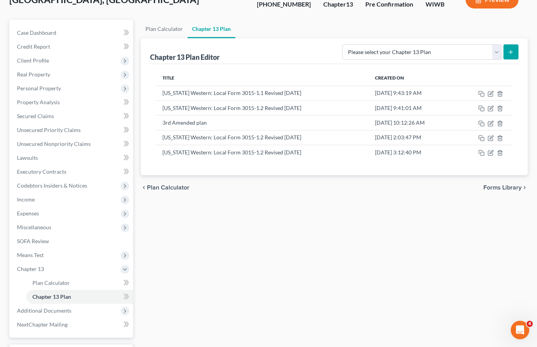
scroll to position [119, 0]
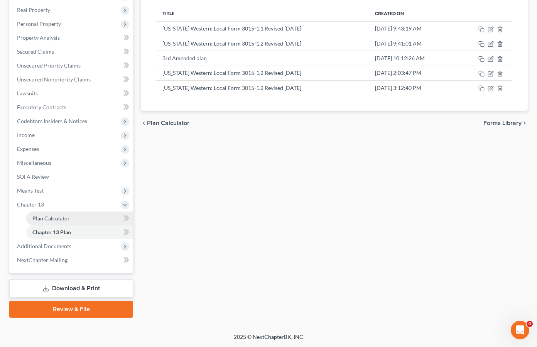
click at [51, 221] on span "Plan Calculator" at bounding box center [50, 218] width 37 height 7
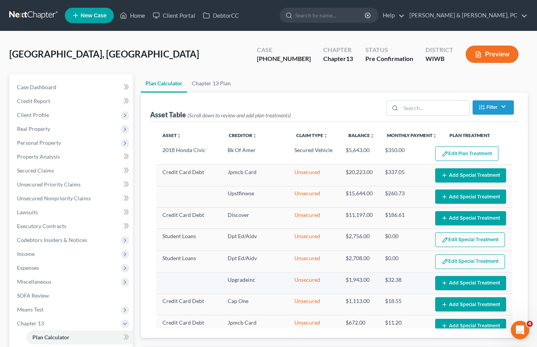
scroll to position [14, 0]
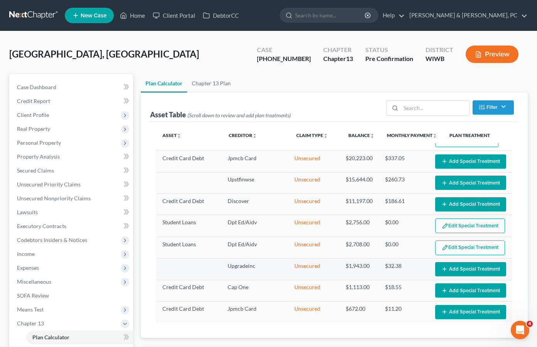
select select "59"
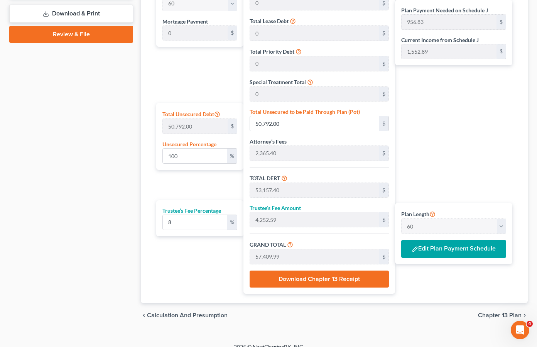
scroll to position [403, 0]
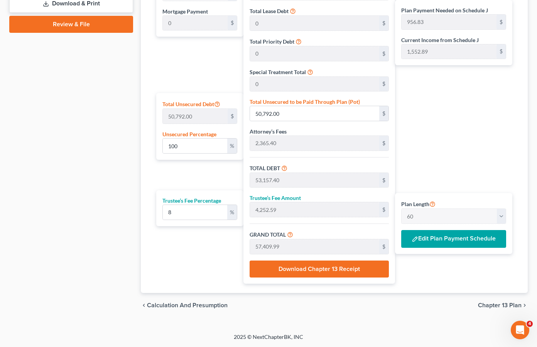
click at [431, 240] on button "Edit Plan Payment Schedule" at bounding box center [453, 239] width 105 height 18
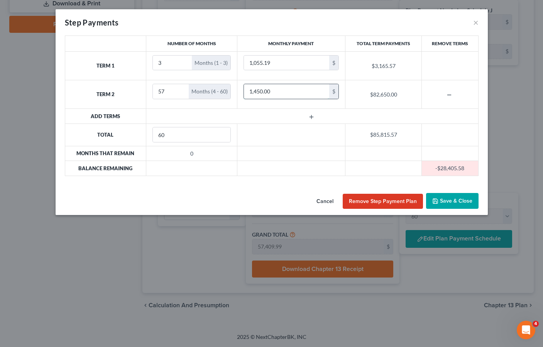
click at [291, 91] on input "1,450.00" at bounding box center [286, 91] width 85 height 15
type input "1,100.00"
click at [451, 200] on button "Save & Close" at bounding box center [452, 201] width 52 height 16
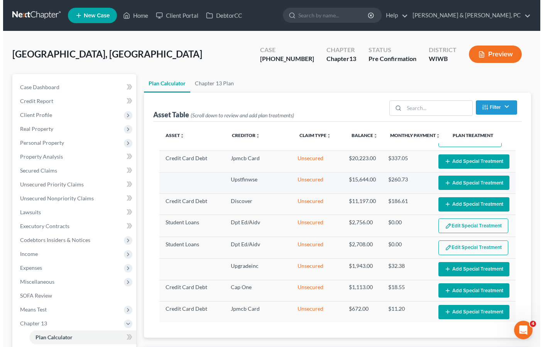
scroll to position [0, 0]
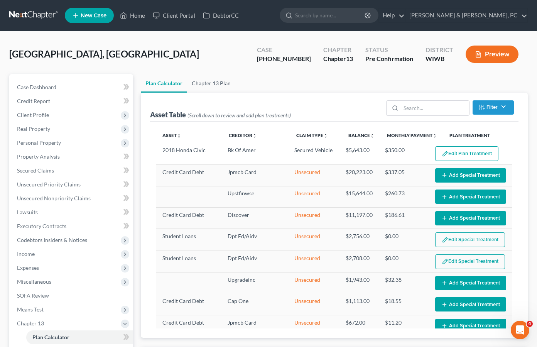
click at [211, 86] on link "Chapter 13 Plan" at bounding box center [211, 83] width 48 height 19
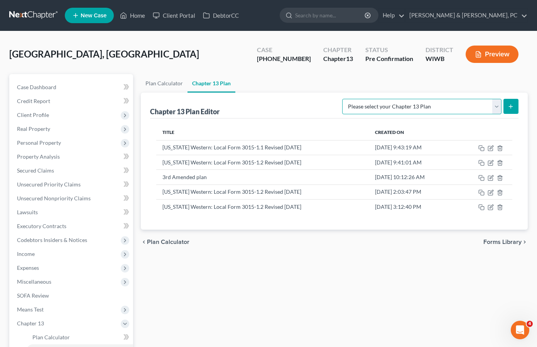
drag, startPoint x: 400, startPoint y: 105, endPoint x: 400, endPoint y: 111, distance: 6.9
click at [400, 105] on select "Please select your Chapter 13 Plan National Form Plan - Official Form 113 Wisco…" at bounding box center [421, 106] width 159 height 15
select select "3"
click at [342, 99] on select "Please select your Chapter 13 Plan National Form Plan - Official Form 113 Wisco…" at bounding box center [421, 106] width 159 height 15
click at [513, 107] on icon "submit" at bounding box center [511, 106] width 6 height 6
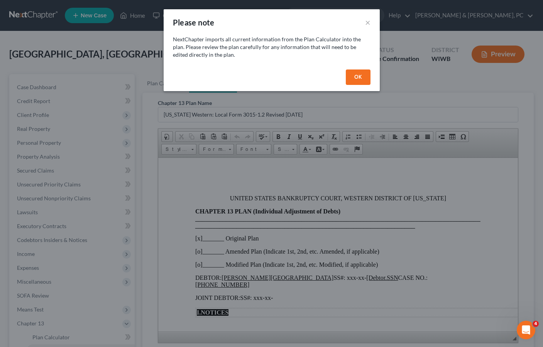
click at [361, 76] on button "OK" at bounding box center [358, 76] width 25 height 15
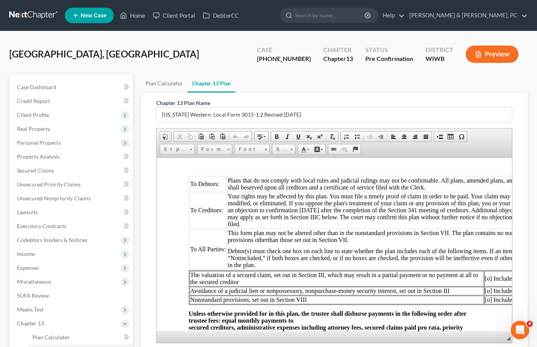
scroll to position [152, 5]
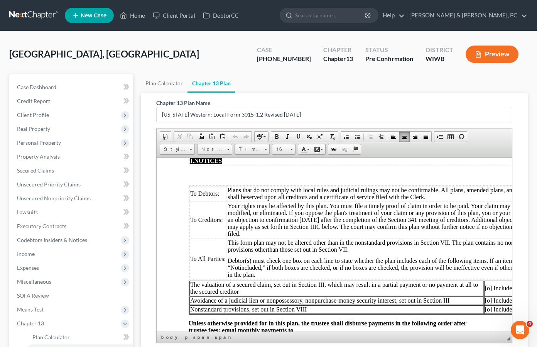
click at [300, 246] on span "than those set out in Section VII." at bounding box center [308, 249] width 81 height 7
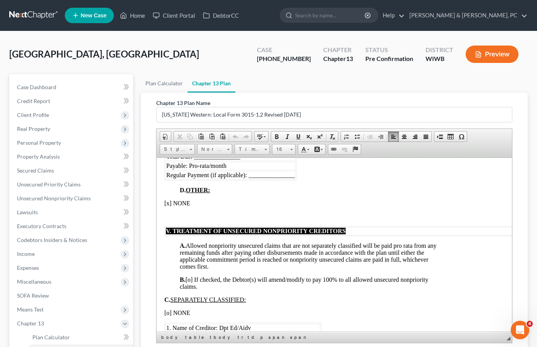
scroll to position [1295, 29]
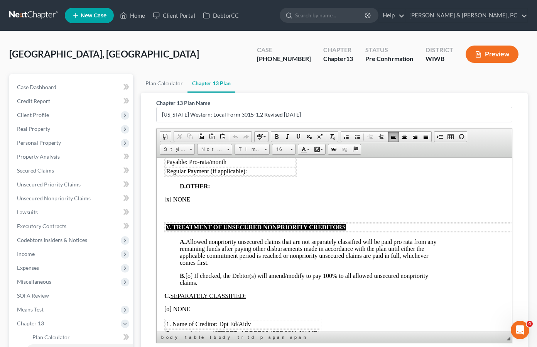
click at [199, 285] on span "B. [o] If checked, the Debtor(s) will amend/modify to pay 100% to all allowed u…" at bounding box center [304, 279] width 248 height 14
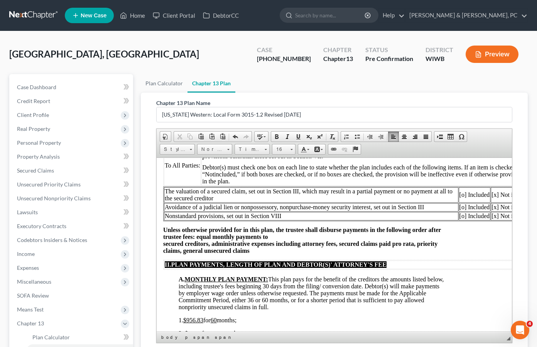
scroll to position [0, 30]
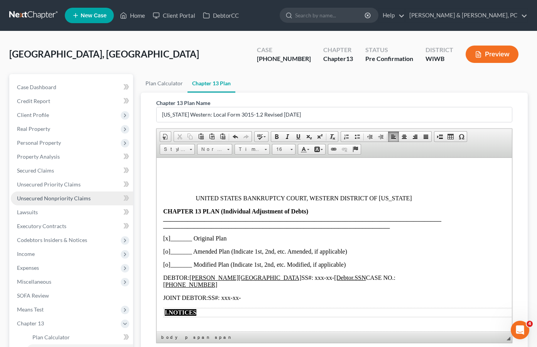
click at [45, 198] on span "Unsecured Nonpriority Claims" at bounding box center [54, 198] width 74 height 7
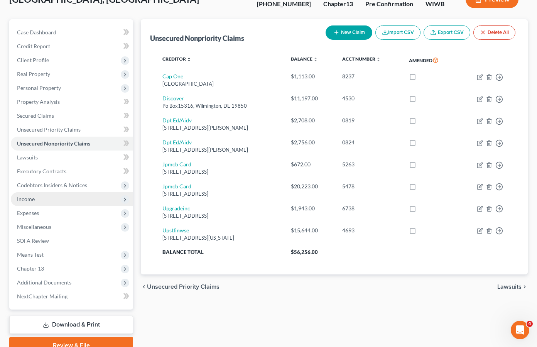
scroll to position [91, 0]
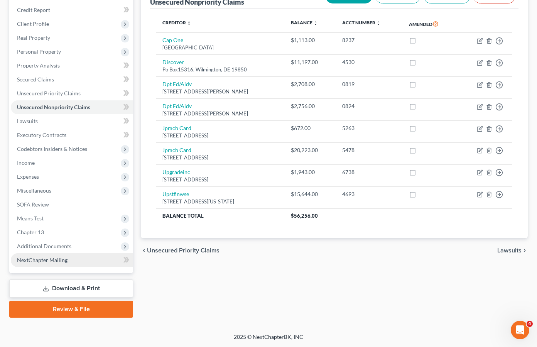
click at [51, 257] on span "NextChapter Mailing" at bounding box center [42, 260] width 51 height 7
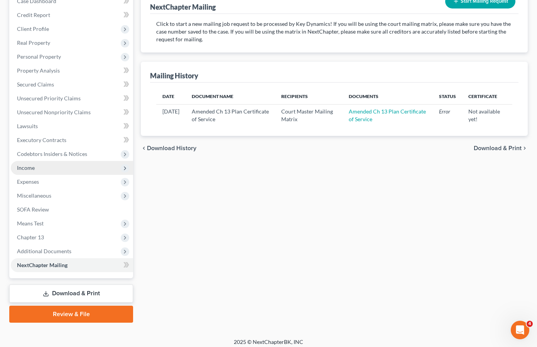
scroll to position [85, 0]
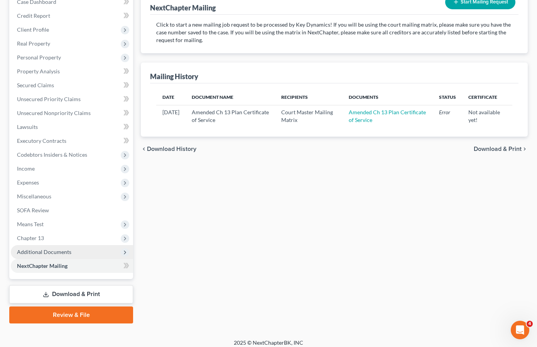
click at [46, 251] on span "Additional Documents" at bounding box center [44, 251] width 54 height 7
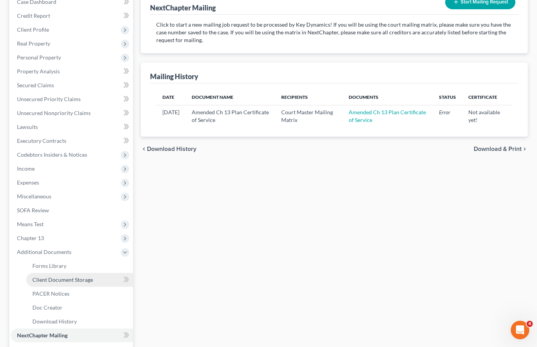
click at [68, 280] on span "Client Document Storage" at bounding box center [62, 279] width 61 height 7
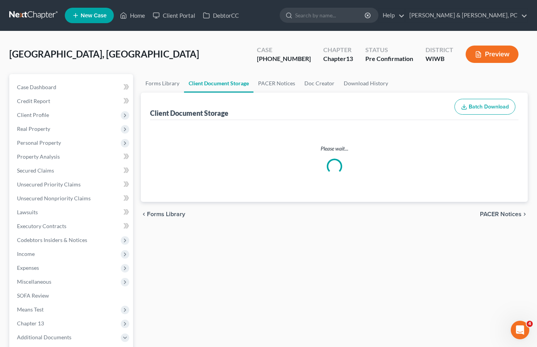
select select "0"
select select "1"
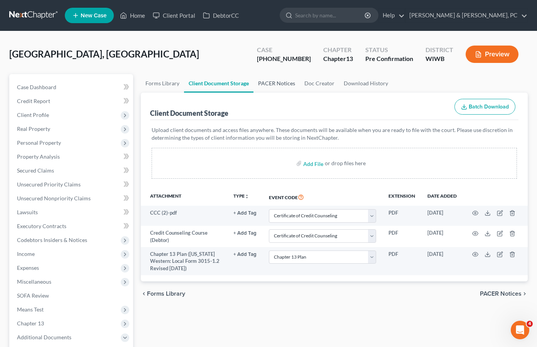
click at [274, 85] on link "PACER Notices" at bounding box center [276, 83] width 46 height 19
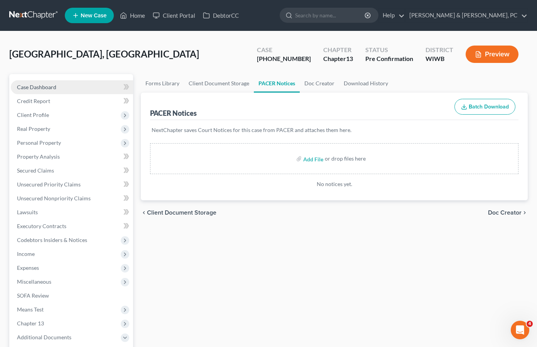
click at [41, 86] on span "Case Dashboard" at bounding box center [36, 87] width 39 height 7
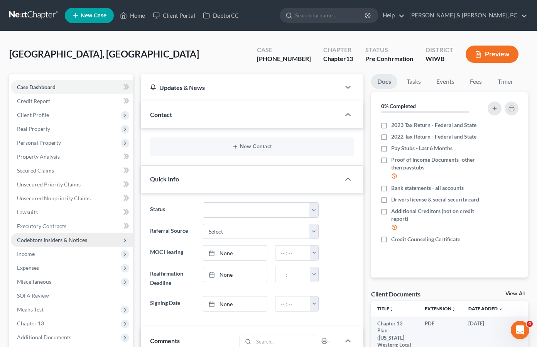
drag, startPoint x: 237, startPoint y: 52, endPoint x: 110, endPoint y: 235, distance: 222.7
click at [237, 52] on div "Kaune, Aslynd Upgraded Case 3-25-11449 Chapter Chapter 13 Status Pre Confirmati…" at bounding box center [268, 58] width 518 height 34
click at [227, 52] on div "Kaune, Aslynd Upgraded Case 3-25-11449 Chapter Chapter 13 Status Pre Confirmati…" at bounding box center [268, 58] width 518 height 34
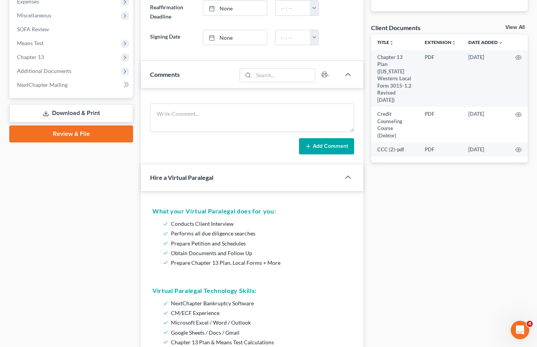
scroll to position [279, 0]
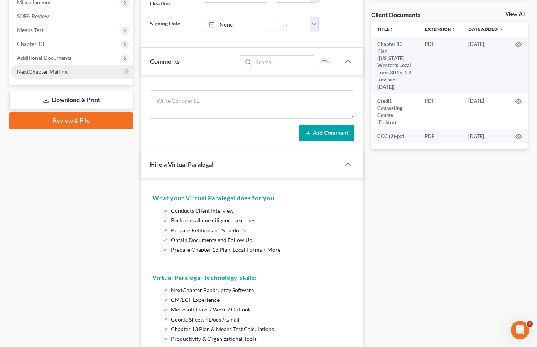
click at [35, 74] on span "NextChapter Mailing" at bounding box center [42, 71] width 51 height 7
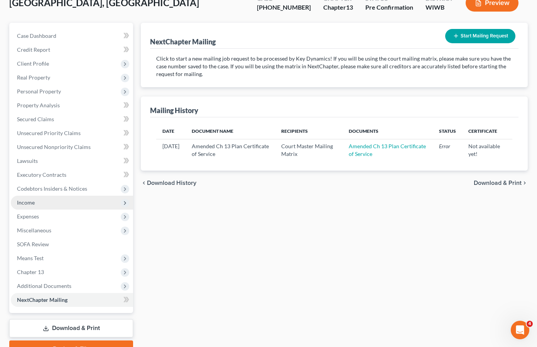
scroll to position [56, 0]
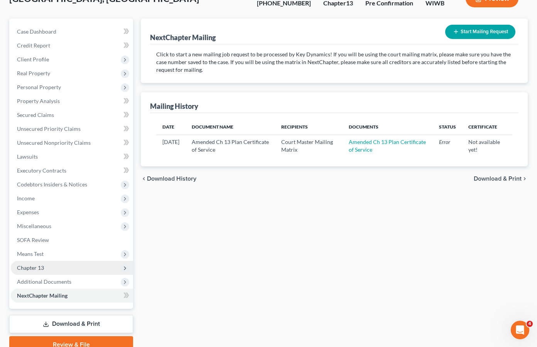
click at [34, 267] on span "Chapter 13" at bounding box center [30, 267] width 27 height 7
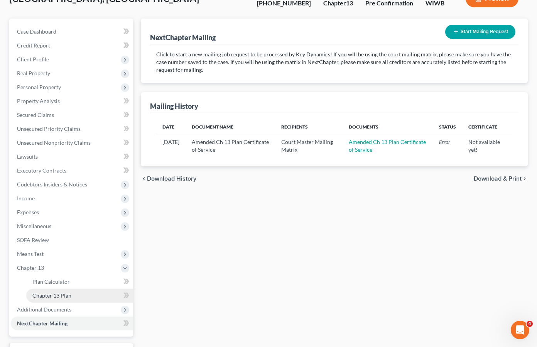
click at [51, 293] on span "Chapter 13 Plan" at bounding box center [51, 295] width 39 height 7
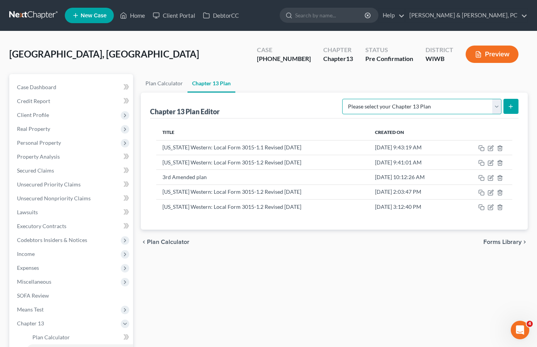
click at [396, 104] on select "Please select your Chapter 13 Plan National Form Plan - Official Form 113 Wisco…" at bounding box center [421, 106] width 159 height 15
select select "3"
click at [342, 99] on select "Please select your Chapter 13 Plan National Form Plan - Official Form 113 Wisco…" at bounding box center [421, 106] width 159 height 15
click at [513, 105] on icon "submit" at bounding box center [511, 106] width 6 height 6
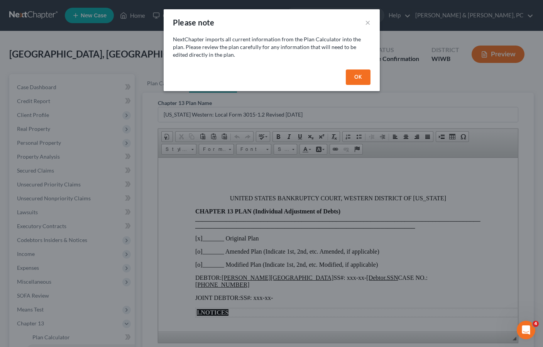
click at [354, 76] on button "OK" at bounding box center [358, 76] width 25 height 15
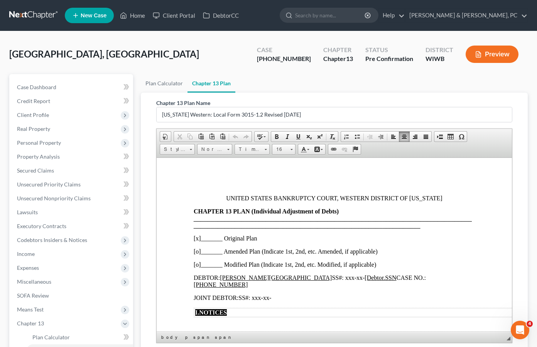
click at [199, 251] on p "[o]_______ Amended Plan (Indicate 1st, 2nd, etc. Amended, if applicable)" at bounding box center [334, 251] width 281 height 7
drag, startPoint x: 221, startPoint y: 250, endPoint x: 202, endPoint y: 255, distance: 20.1
click at [205, 252] on p "[x ]_______ Amended Plan (Indicate 1st, 2nd, etc. Amended, if applicable)" at bounding box center [334, 251] width 281 height 7
drag, startPoint x: 221, startPoint y: 251, endPoint x: 201, endPoint y: 253, distance: 20.6
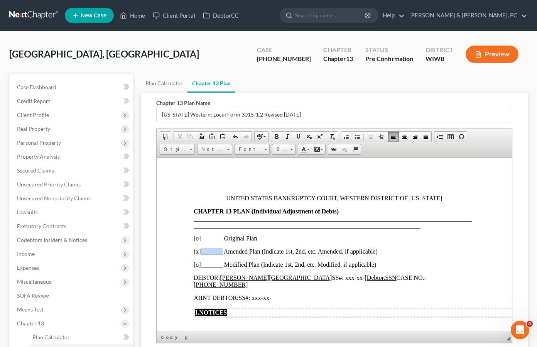
click at [201, 253] on p "[x ]_______ Amended Plan (Indicate 1st, 2nd, etc. Amended, if applicable)" at bounding box center [334, 251] width 281 height 7
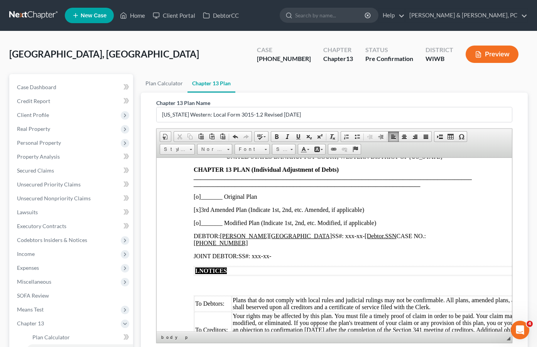
scroll to position [42, 0]
drag, startPoint x: 332, startPoint y: 234, endPoint x: 303, endPoint y: 238, distance: 29.5
click at [365, 238] on u "[Debtor.SSN" at bounding box center [381, 235] width 32 height 7
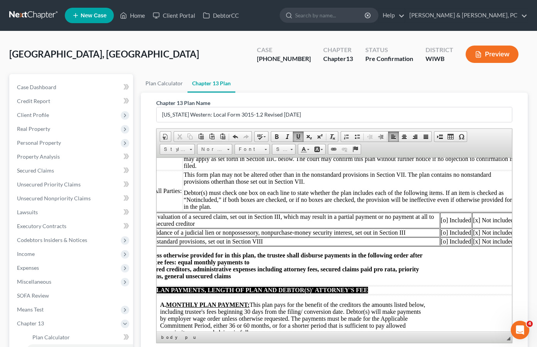
scroll to position [213, 58]
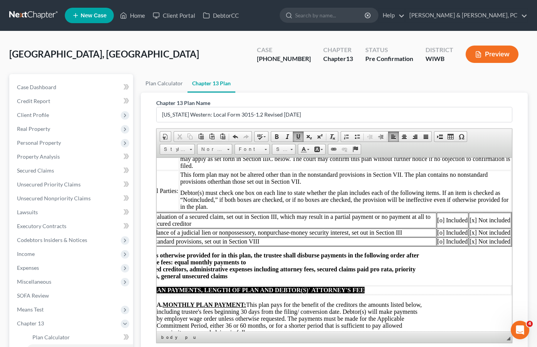
click at [437, 242] on td "[o] Included" at bounding box center [453, 241] width 32 height 8
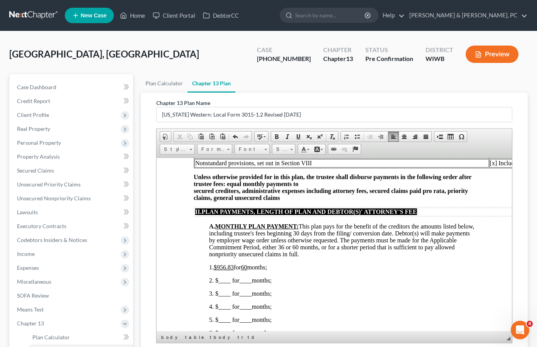
scroll to position [294, 0]
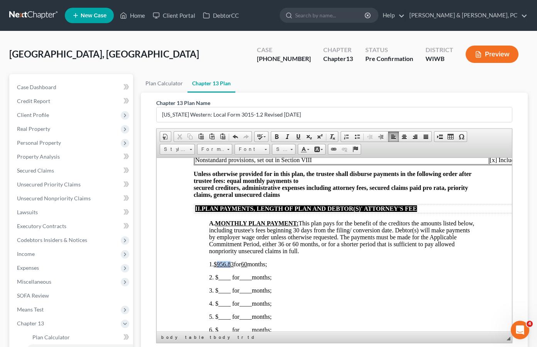
drag, startPoint x: 233, startPoint y: 263, endPoint x: 260, endPoint y: 265, distance: 27.4
click at [218, 264] on span "$956.83" at bounding box center [224, 263] width 20 height 7
drag, startPoint x: 230, startPoint y: 277, endPoint x: 219, endPoint y: 280, distance: 11.7
click at [219, 280] on p "2. $____ for ____ months;" at bounding box center [342, 276] width 266 height 7
drag, startPoint x: 262, startPoint y: 277, endPoint x: 313, endPoint y: 282, distance: 50.7
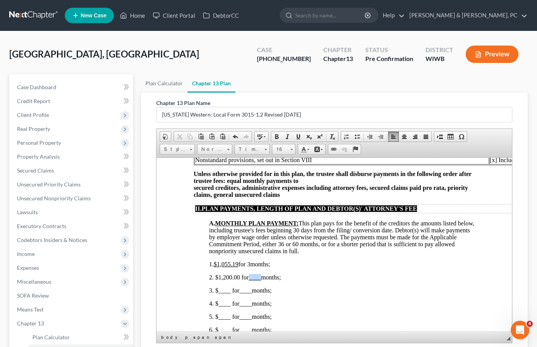
click at [249, 279] on p "2. $1,200.00 for ____ months;" at bounding box center [342, 276] width 266 height 7
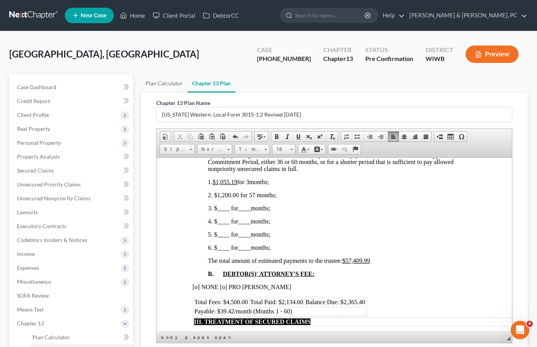
scroll to position [374, 1]
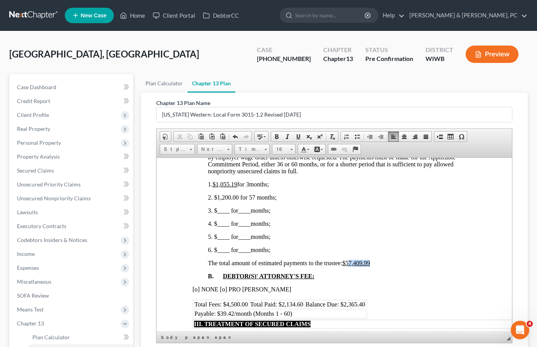
drag, startPoint x: 375, startPoint y: 263, endPoint x: 353, endPoint y: 264, distance: 21.6
click at [353, 264] on p "The total amount of estimated payments to the trustee: $57,409.99" at bounding box center [341, 262] width 266 height 7
drag, startPoint x: 239, startPoint y: 197, endPoint x: 222, endPoint y: 199, distance: 17.0
click at [222, 199] on span "2. $1,200.00 for 57" at bounding box center [231, 197] width 47 height 7
drag, startPoint x: 365, startPoint y: 265, endPoint x: 349, endPoint y: 263, distance: 15.9
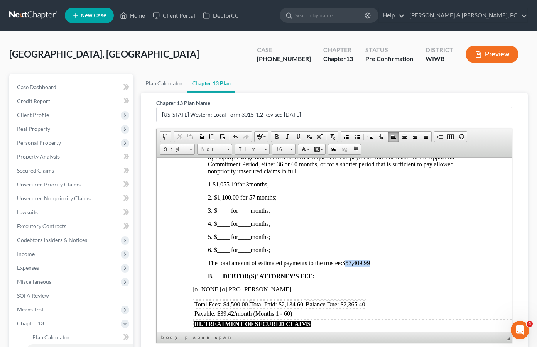
click at [349, 263] on p "The total amount of estimated payments to the trustee: $57,409.99" at bounding box center [341, 262] width 266 height 7
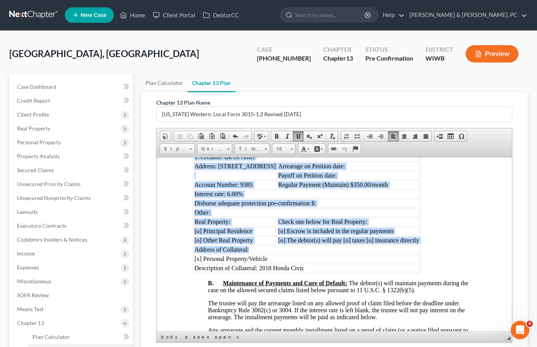
scroll to position [765, 1]
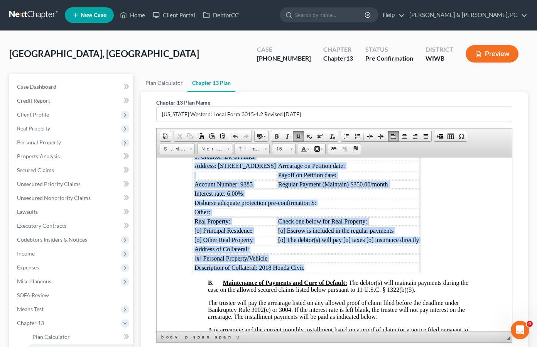
drag, startPoint x: 195, startPoint y: 217, endPoint x: 458, endPoint y: 284, distance: 271.4
click at [420, 272] on tbody "1. Creditor: Bk Of Amer Address: 9000 Southside Blvd Bldg 600, Jacksonville, FL…" at bounding box center [307, 212] width 226 height 120
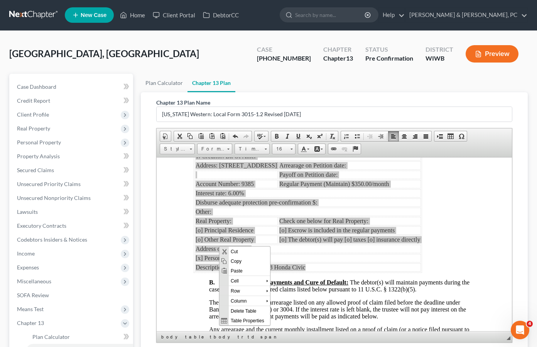
scroll to position [0, 0]
click at [241, 252] on span "Cut" at bounding box center [249, 251] width 41 height 10
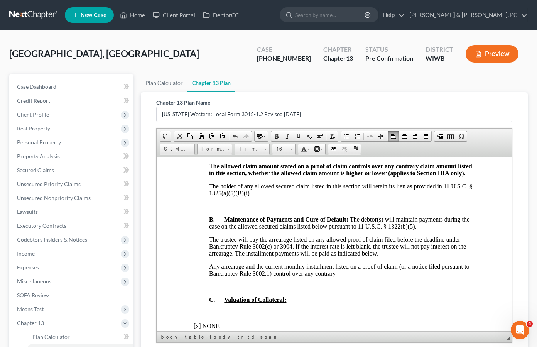
scroll to position [716, 0]
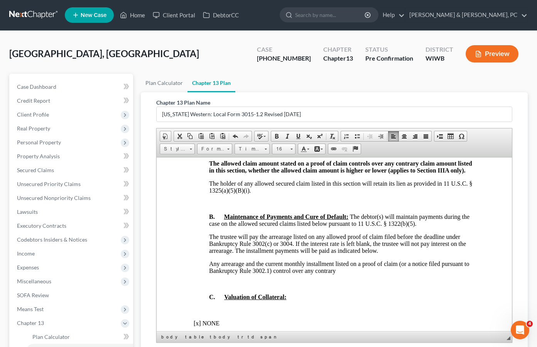
click at [220, 287] on p at bounding box center [342, 283] width 266 height 7
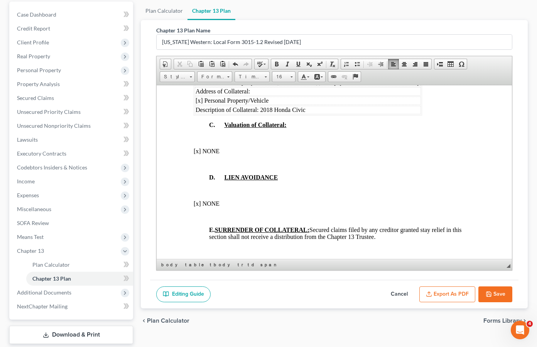
scroll to position [929, 0]
drag, startPoint x: 226, startPoint y: 170, endPoint x: 190, endPoint y: 172, distance: 36.3
click at [190, 172] on html "UNITED STATES BANKRUPTCY COURT, WESTERN DISTRICT OF WISCONSIN CHAPTER 13 PLAN (…" at bounding box center [334, 126] width 355 height 1944
click at [214, 175] on span "Cut" at bounding box center [224, 176] width 41 height 10
click at [235, 64] on span at bounding box center [235, 64] width 6 height 6
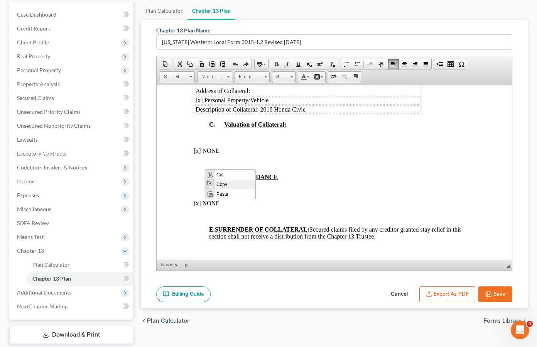
click at [219, 182] on span "Copy" at bounding box center [234, 184] width 41 height 10
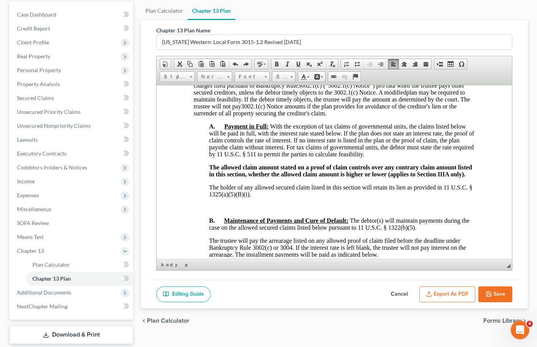
scroll to position [638, 0]
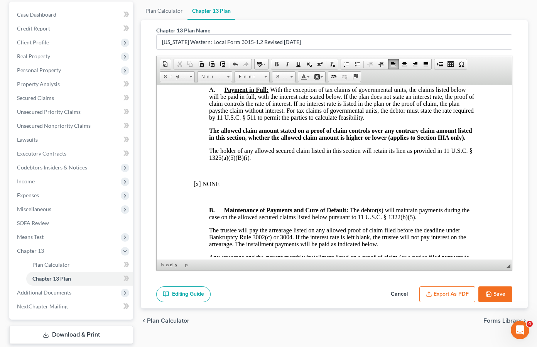
scroll to position [675, 1]
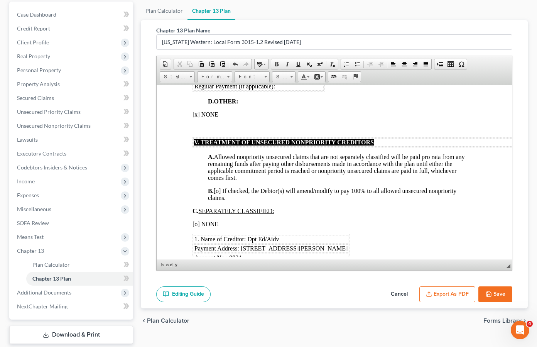
scroll to position [1312, 1]
click at [227, 200] on span "B. [o] If checked, the Debtor(s) will amend/modify to pay 100% to all allowed u…" at bounding box center [332, 194] width 248 height 14
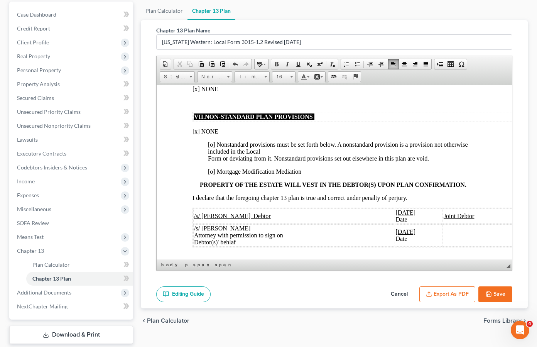
scroll to position [1623, 1]
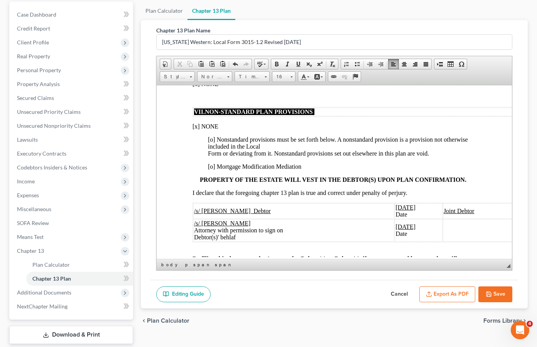
click at [211, 156] on span "[o] Nonstandard provisions must be set forth below. A nonstandard provision is …" at bounding box center [338, 146] width 260 height 20
click at [197, 129] on span "[x] NONE" at bounding box center [205, 126] width 26 height 7
click at [442, 157] on p "[x ] Nonstandard provisions must be set forth below. A nonstandard provision is…" at bounding box center [341, 146] width 266 height 21
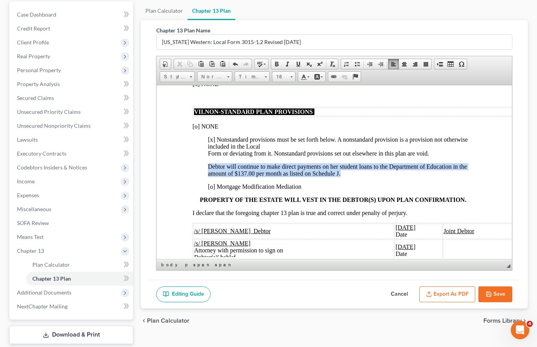
drag, startPoint x: 364, startPoint y: 192, endPoint x: 205, endPoint y: 187, distance: 159.0
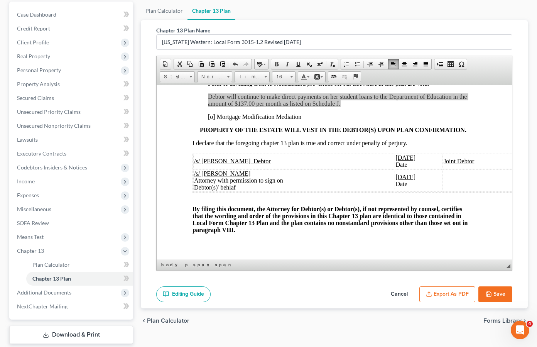
scroll to position [1694, 1]
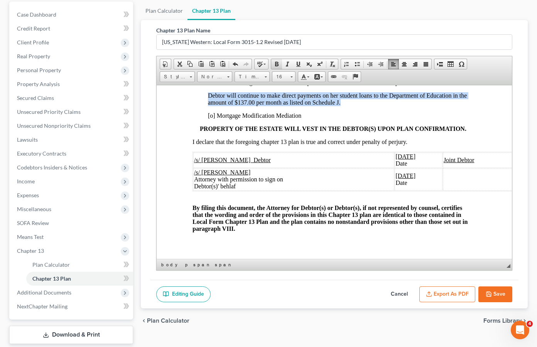
click at [274, 62] on span at bounding box center [276, 64] width 6 height 6
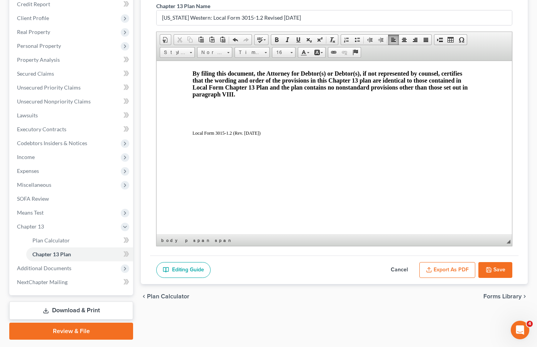
scroll to position [98, 0]
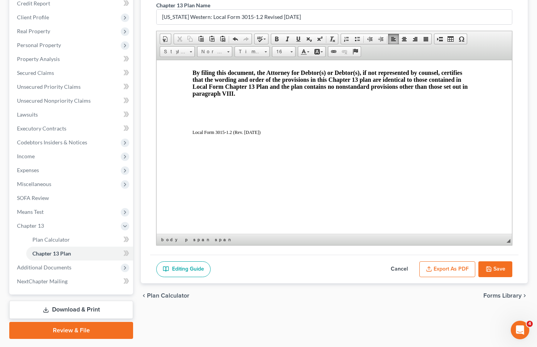
click at [497, 267] on button "Save" at bounding box center [495, 269] width 34 height 16
select select "3"
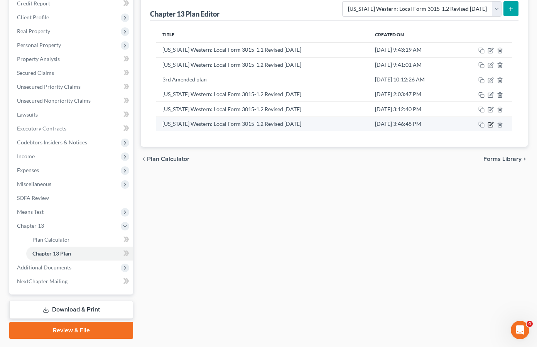
click at [489, 123] on icon "button" at bounding box center [491, 125] width 6 height 6
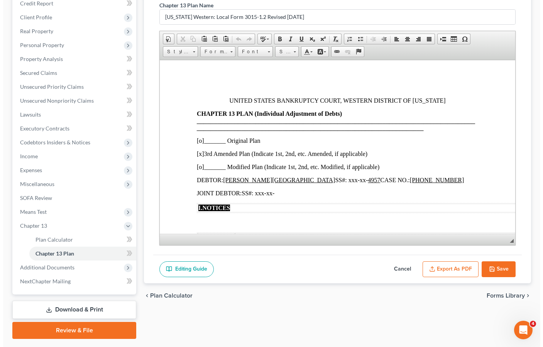
scroll to position [0, 0]
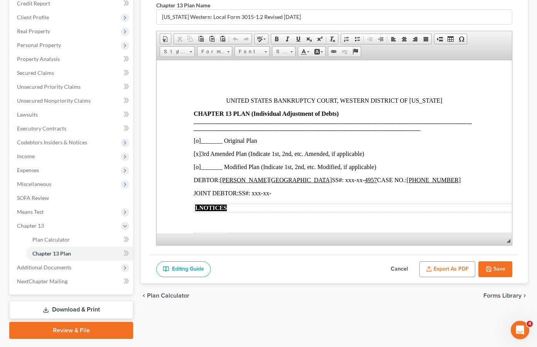
click at [438, 266] on button "Export as PDF" at bounding box center [447, 269] width 56 height 16
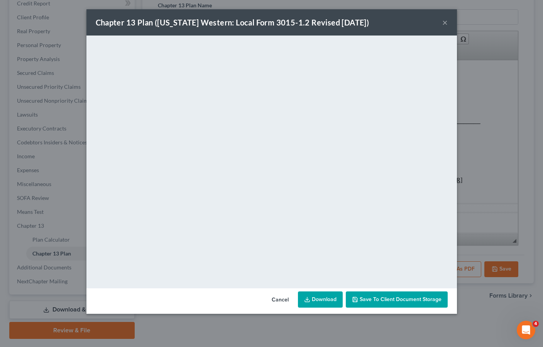
click at [323, 305] on link "Download" at bounding box center [320, 299] width 45 height 16
